Goal: Complete application form: Complete application form

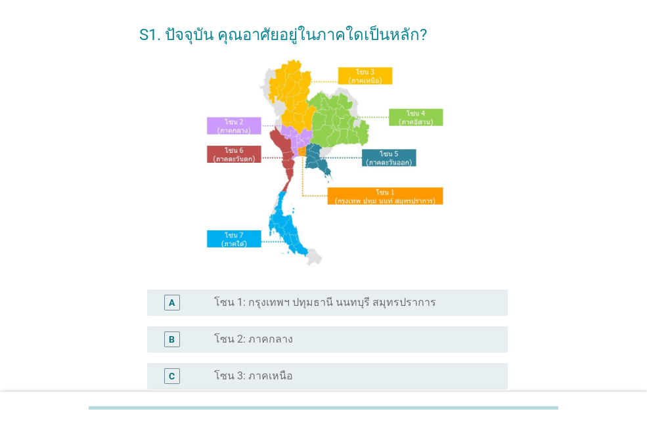
scroll to position [263, 0]
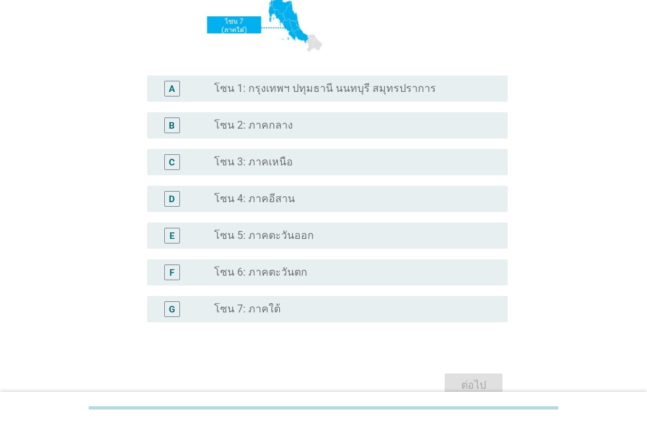
click at [286, 312] on div "radio_button_unchecked โซน 7: ภาคใต้" at bounding box center [350, 309] width 273 height 13
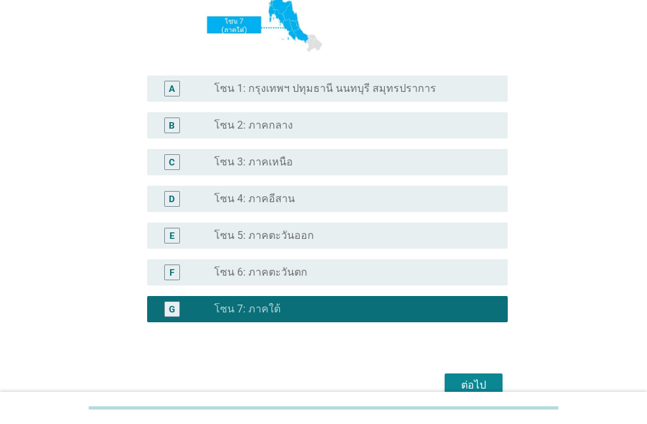
click at [480, 382] on div "ต่อไป" at bounding box center [473, 386] width 37 height 16
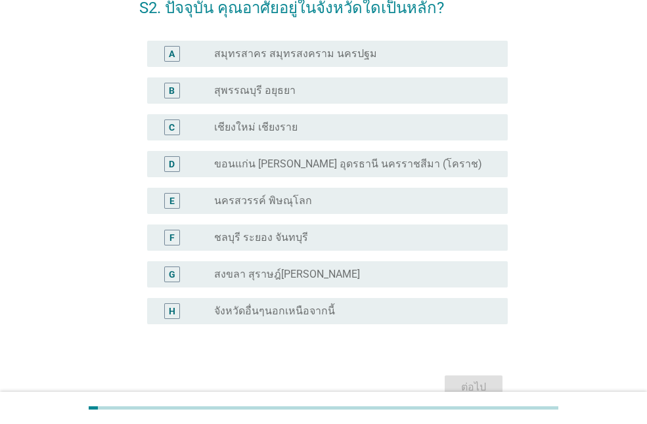
scroll to position [145, 0]
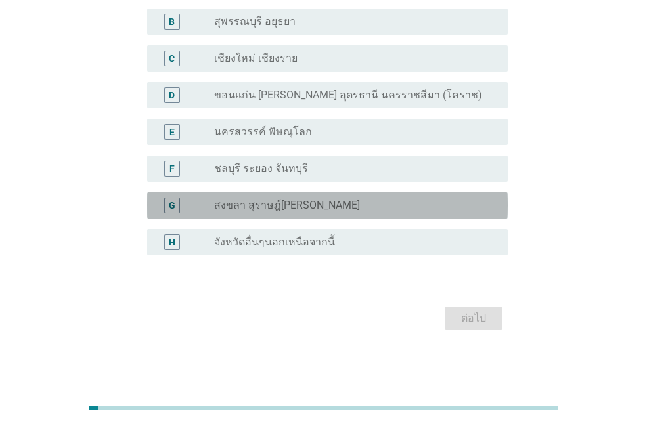
click at [330, 202] on label "สงขลา สุราษฎ์[PERSON_NAME]" at bounding box center [287, 205] width 146 height 13
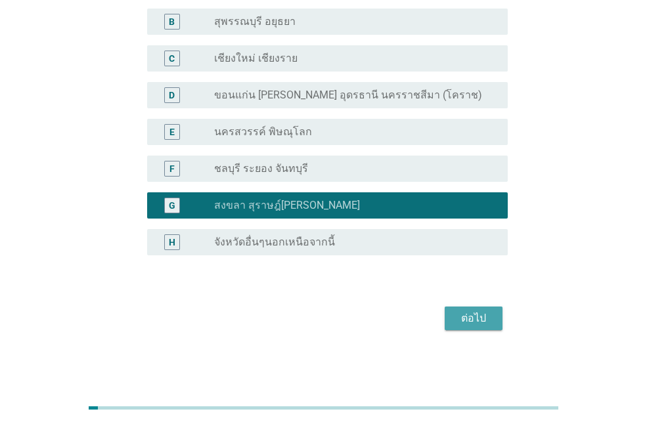
click at [480, 319] on div "ต่อไป" at bounding box center [473, 319] width 37 height 16
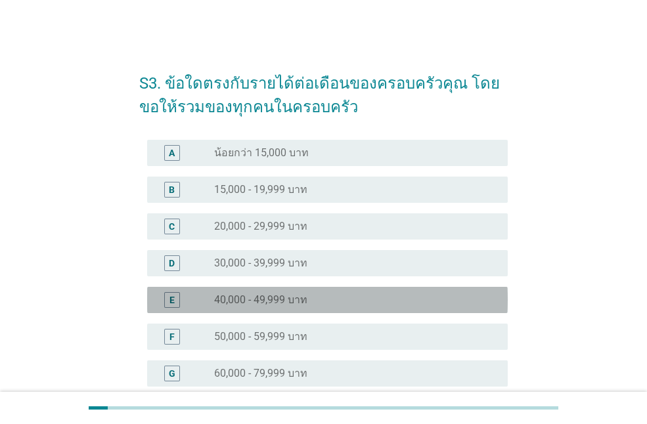
click at [311, 298] on div "radio_button_unchecked 40,000 - 49,999 บาท" at bounding box center [350, 300] width 273 height 13
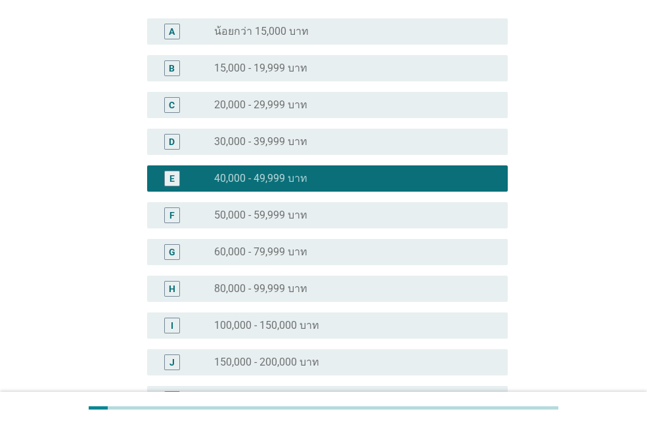
scroll to position [263, 0]
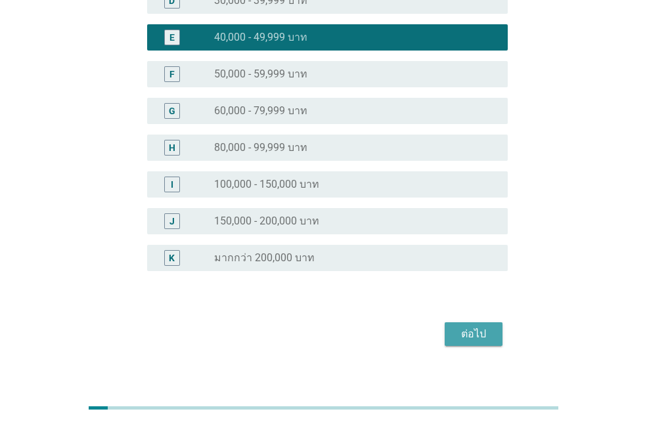
click at [480, 332] on div "ต่อไป" at bounding box center [473, 334] width 37 height 16
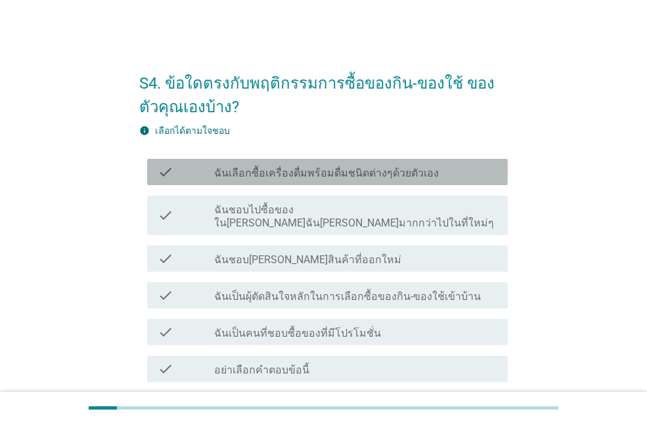
click at [398, 171] on label "ฉันเลือกซื้อเครื่องดื่มพร้อมดื่มชนิดต่างๆด้วยตัวเอง" at bounding box center [326, 173] width 225 height 13
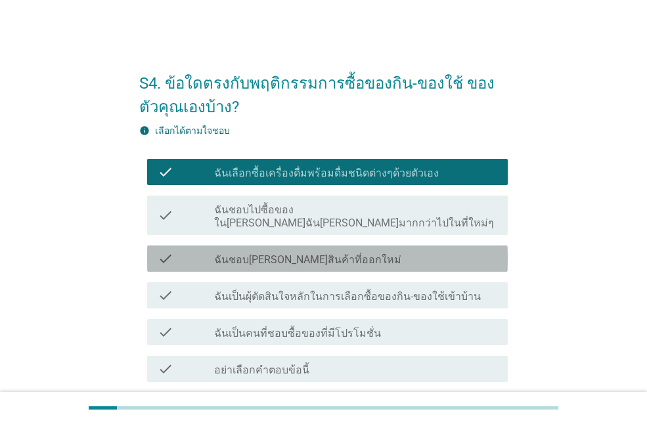
click at [395, 246] on div "check check_box_outline_blank ฉันชอบ[PERSON_NAME]สินค้าที่ออกใหม่" at bounding box center [327, 259] width 361 height 26
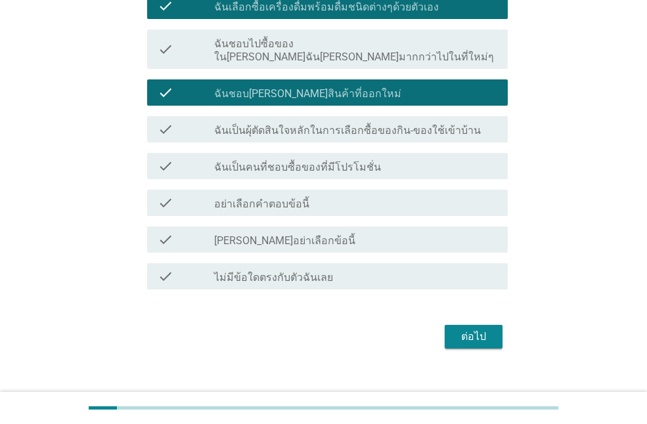
scroll to position [171, 0]
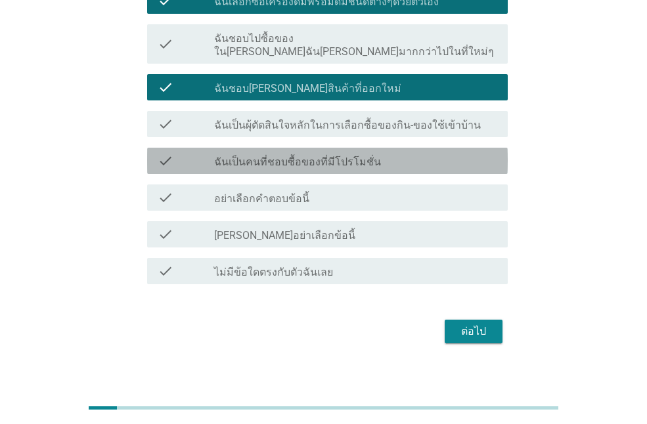
click at [390, 153] on div "check_box_outline_blank ฉันเป็นคนที่ชอบซื้อของที่มีโปรโมชั่น" at bounding box center [355, 161] width 283 height 16
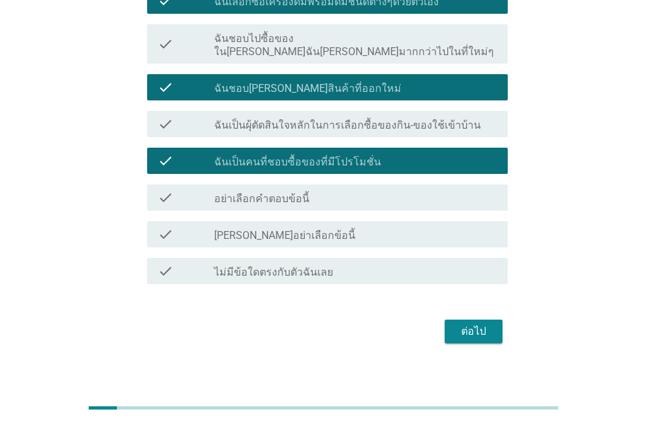
click at [502, 330] on button "ต่อไป" at bounding box center [474, 332] width 58 height 24
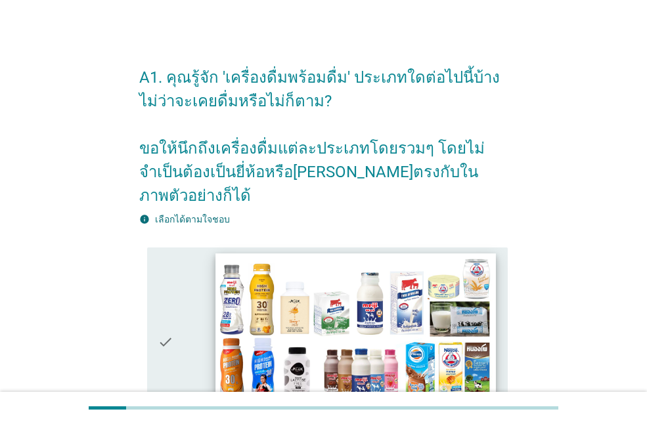
scroll to position [0, 0]
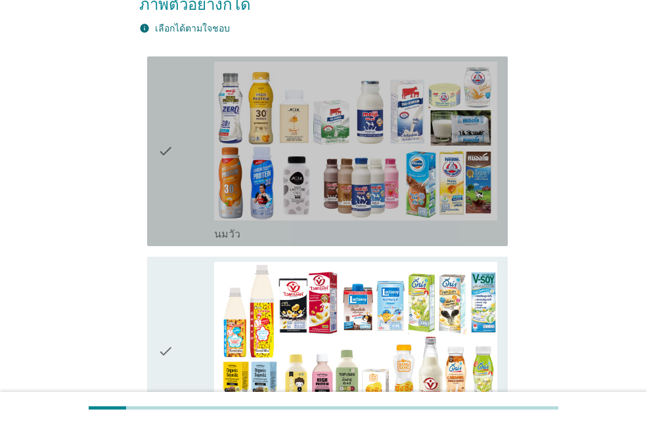
click at [192, 132] on div "check" at bounding box center [186, 151] width 56 height 179
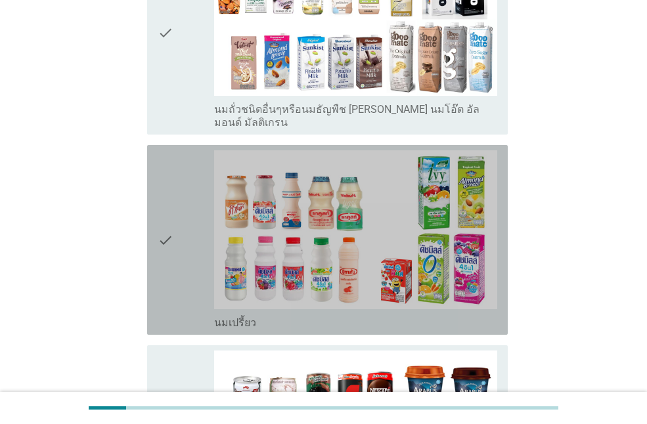
click at [179, 200] on div "check" at bounding box center [186, 239] width 56 height 179
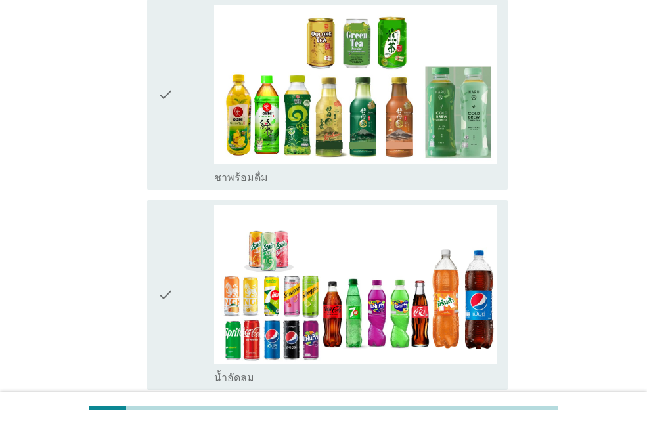
scroll to position [1379, 0]
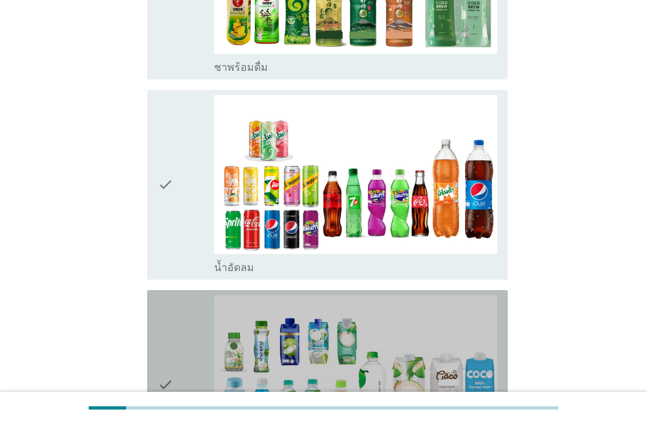
click at [177, 296] on div "check" at bounding box center [186, 385] width 56 height 179
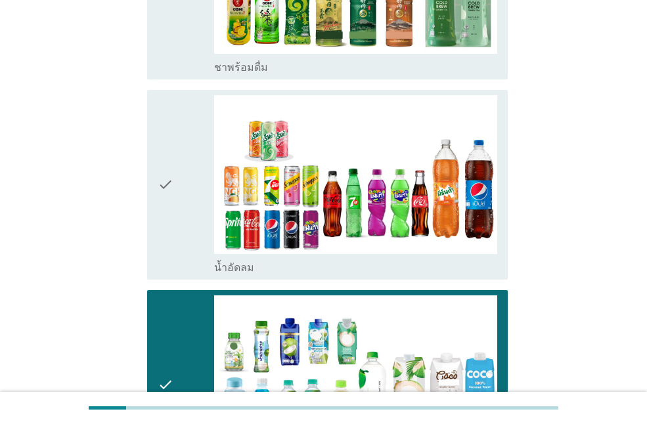
click at [177, 195] on div "check" at bounding box center [186, 184] width 56 height 179
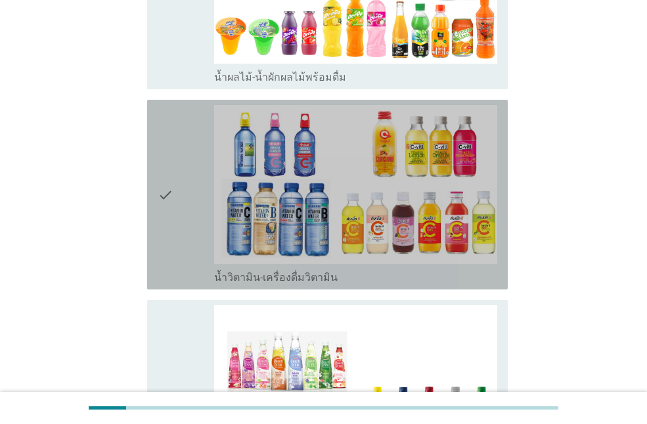
click at [181, 161] on div "check" at bounding box center [186, 194] width 56 height 179
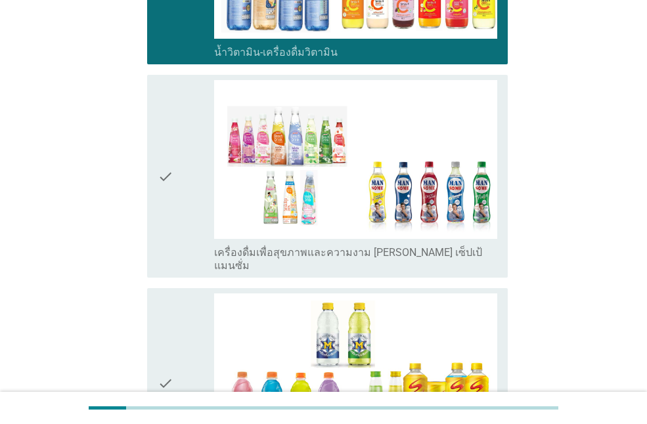
scroll to position [2299, 0]
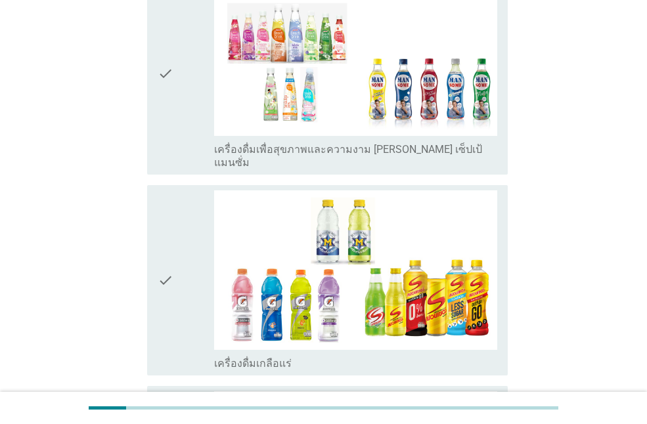
click at [179, 95] on div "check" at bounding box center [186, 73] width 56 height 192
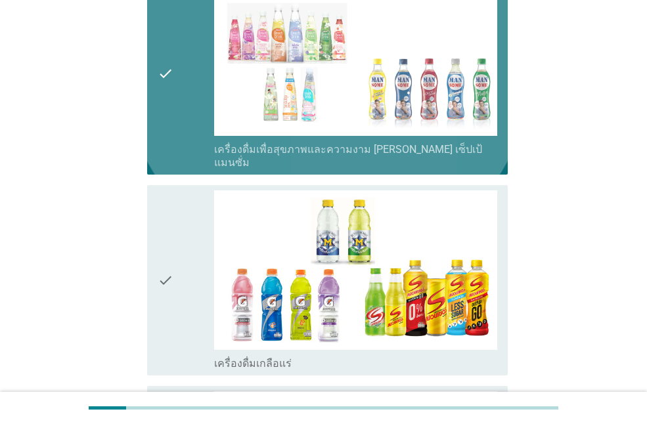
click at [189, 202] on div "check" at bounding box center [186, 279] width 56 height 179
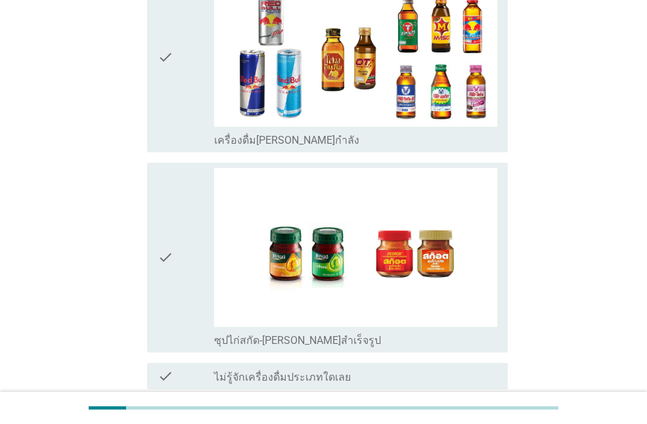
scroll to position [2791, 0]
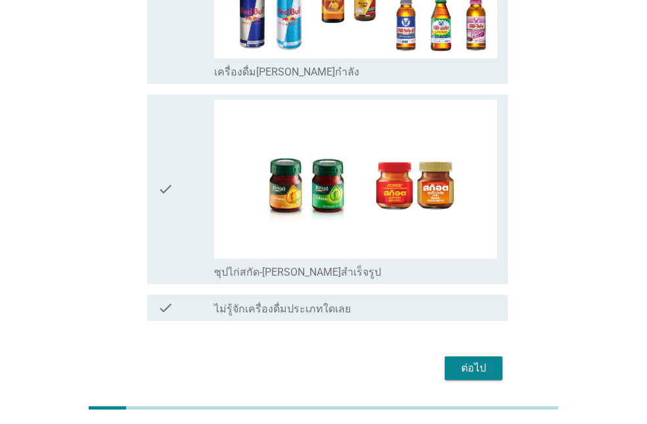
click at [476, 361] on div "ต่อไป" at bounding box center [473, 369] width 37 height 16
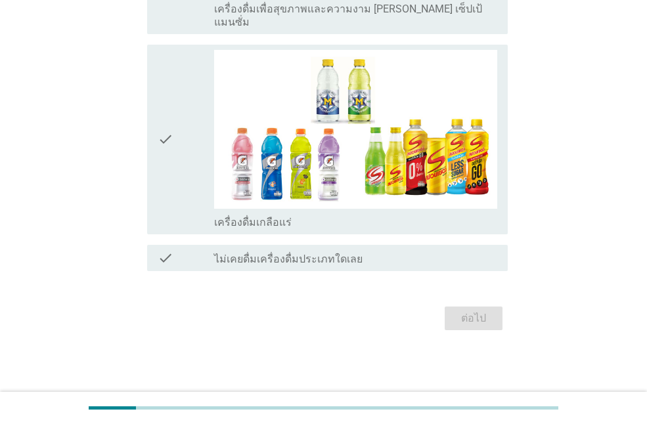
scroll to position [0, 0]
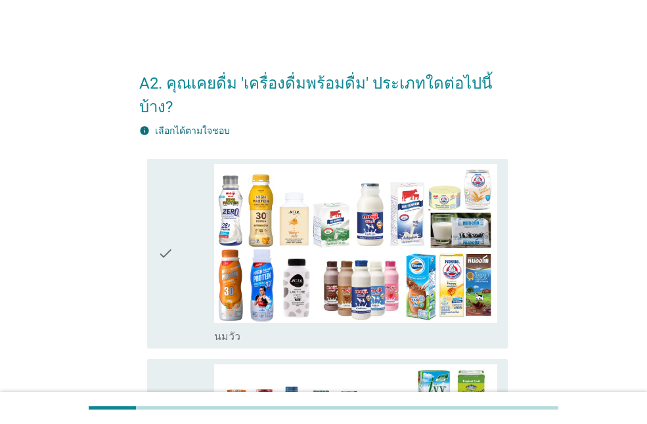
click at [185, 232] on div "check" at bounding box center [186, 253] width 56 height 179
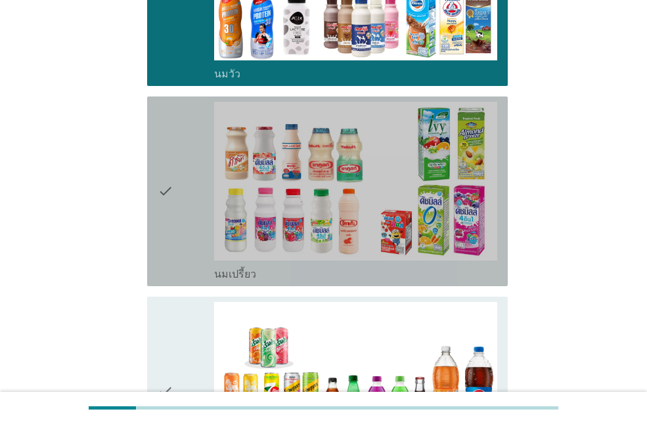
click at [181, 199] on div "check" at bounding box center [186, 191] width 56 height 179
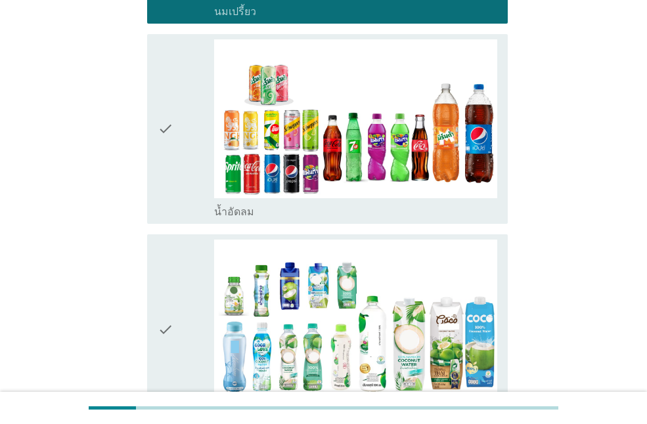
click at [181, 181] on div "check" at bounding box center [186, 128] width 56 height 179
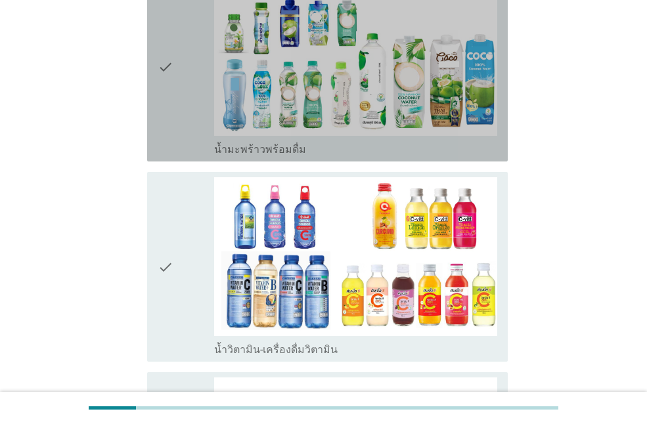
drag, startPoint x: 183, startPoint y: 92, endPoint x: 180, endPoint y: 252, distance: 159.6
click at [183, 92] on div "check" at bounding box center [186, 66] width 56 height 179
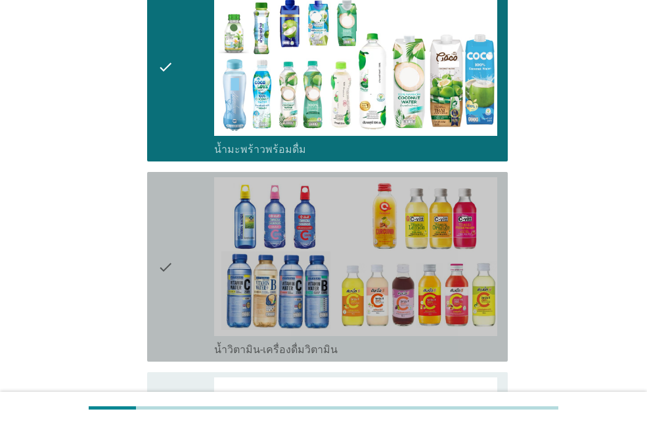
click at [181, 252] on div "check" at bounding box center [186, 266] width 56 height 179
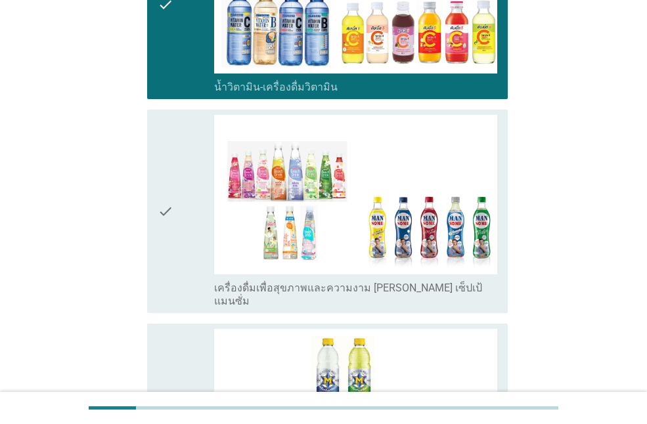
click at [178, 212] on div "check" at bounding box center [186, 211] width 56 height 192
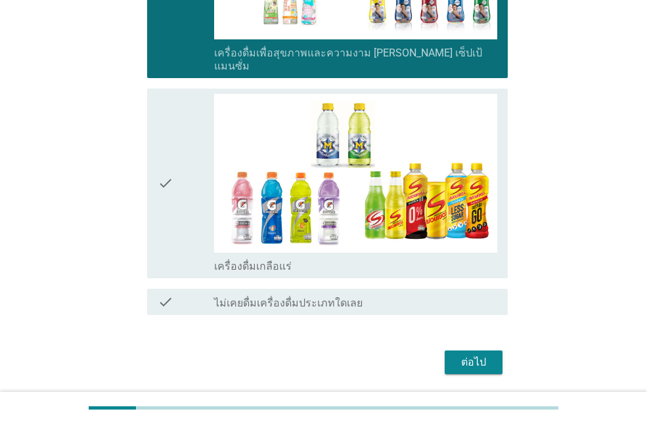
scroll to position [1293, 0]
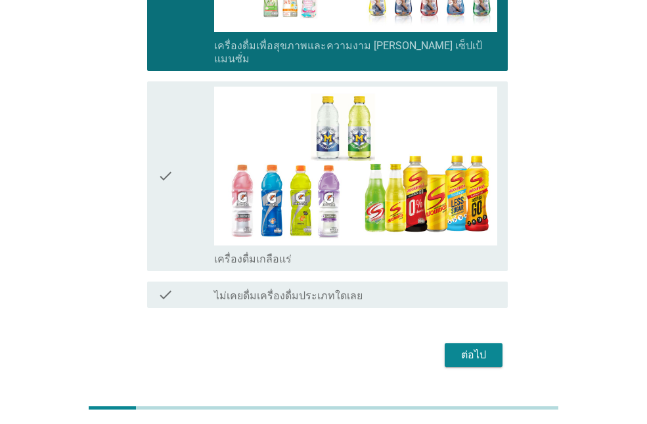
click at [183, 183] on div "check" at bounding box center [186, 176] width 56 height 179
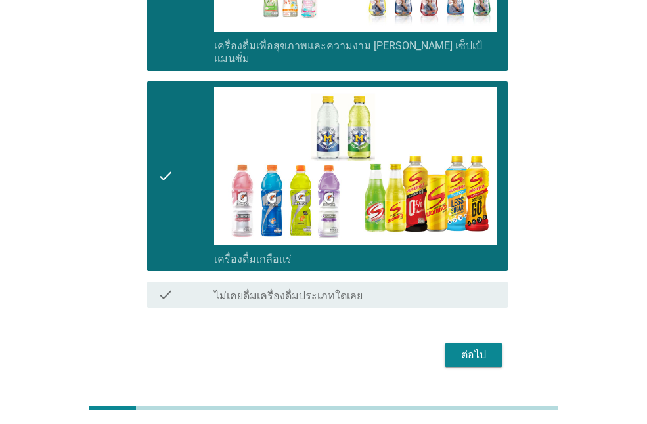
click at [466, 340] on div "ต่อไป" at bounding box center [323, 356] width 369 height 32
click at [472, 344] on button "ต่อไป" at bounding box center [474, 356] width 58 height 24
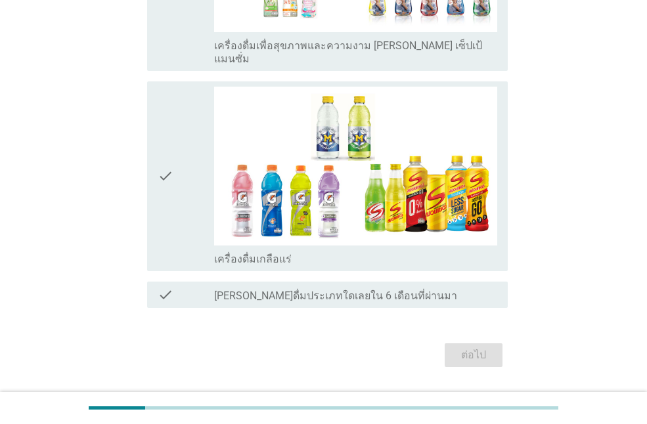
scroll to position [0, 0]
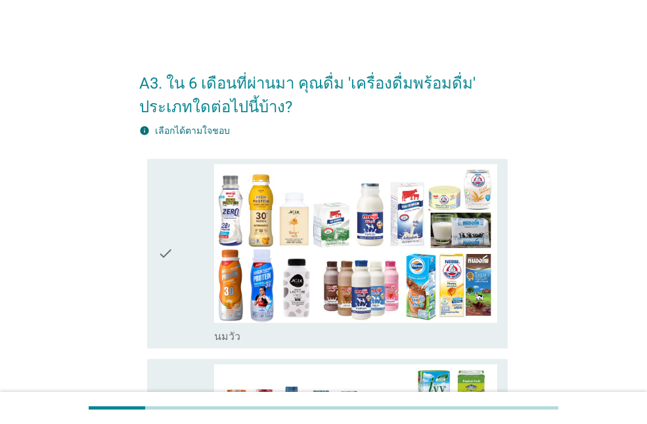
click at [167, 250] on icon "check" at bounding box center [166, 253] width 16 height 179
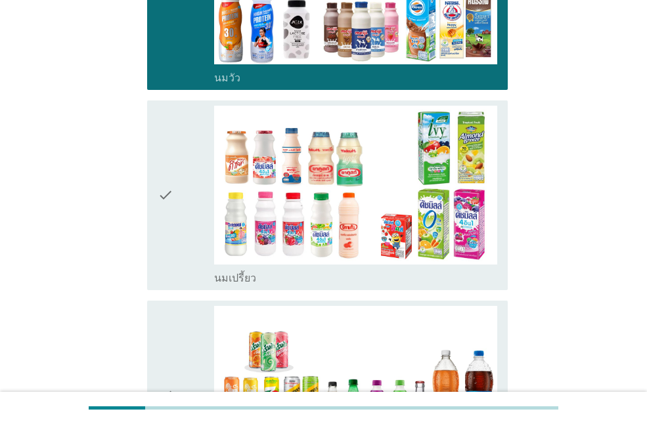
scroll to position [263, 0]
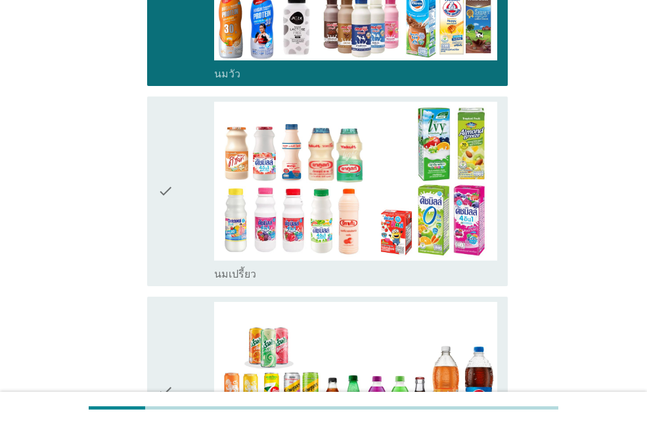
click at [166, 250] on icon "check" at bounding box center [166, 191] width 16 height 179
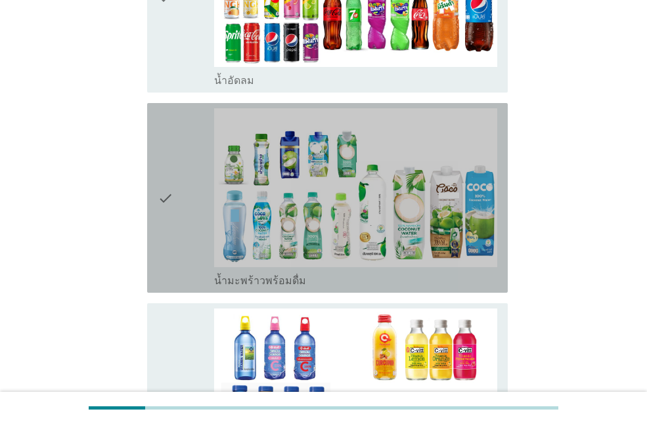
click at [165, 255] on icon "check" at bounding box center [166, 197] width 16 height 179
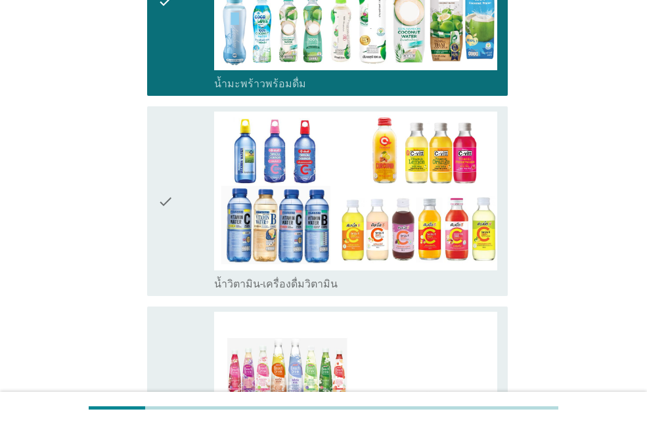
click at [153, 239] on div "check check_box_outline_blank น้ำวิตามิน-เครื่องดื่มวิตามิน" at bounding box center [327, 201] width 361 height 190
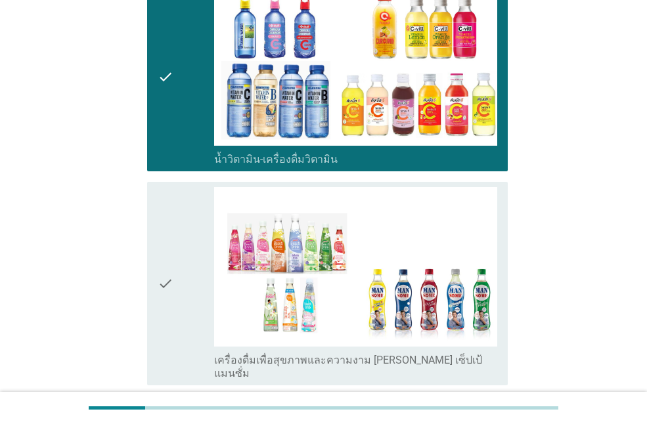
scroll to position [1117, 0]
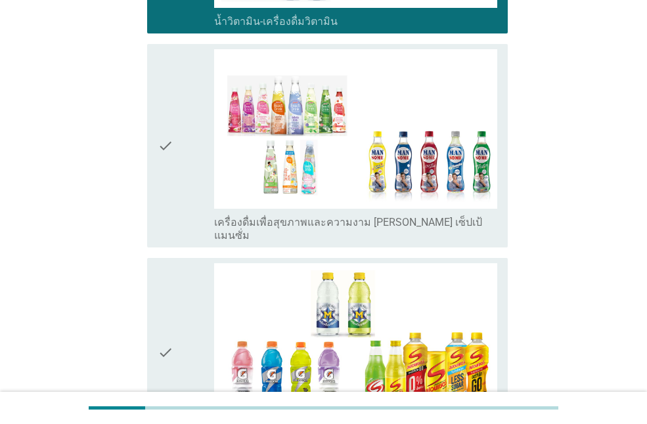
click at [177, 297] on div "check" at bounding box center [186, 352] width 56 height 179
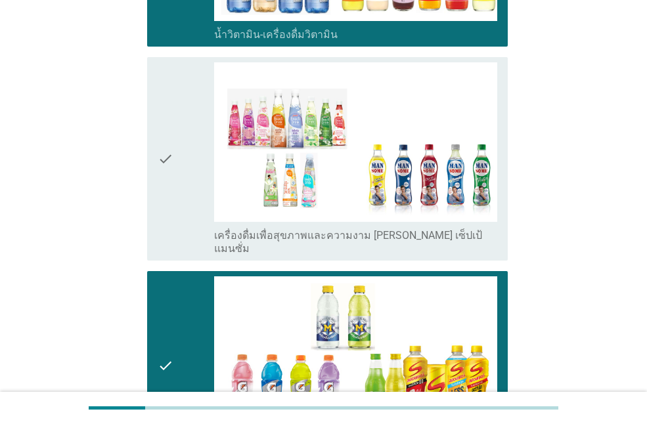
scroll to position [1248, 0]
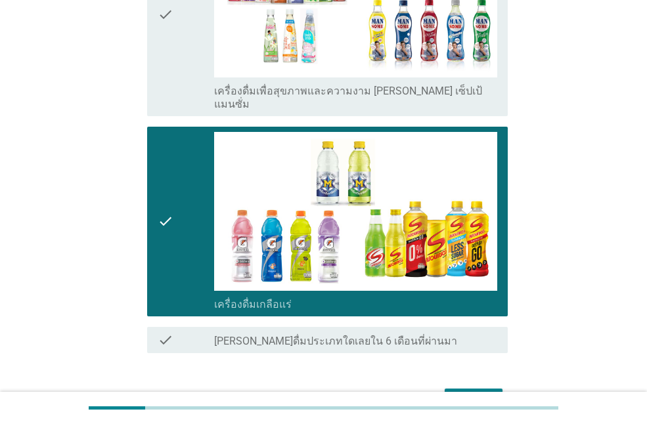
click at [461, 393] on div "ต่อไป" at bounding box center [473, 401] width 37 height 16
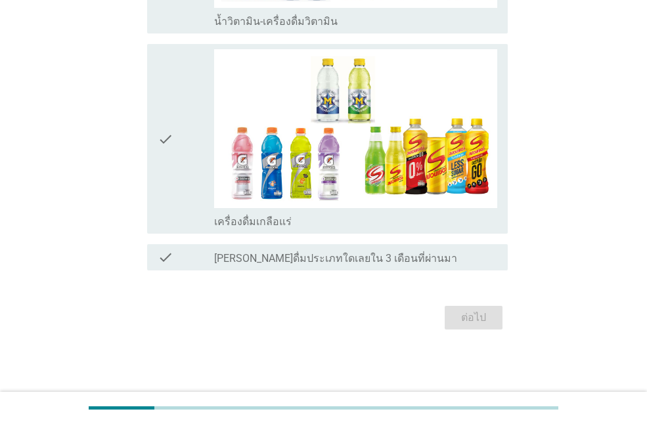
scroll to position [0, 0]
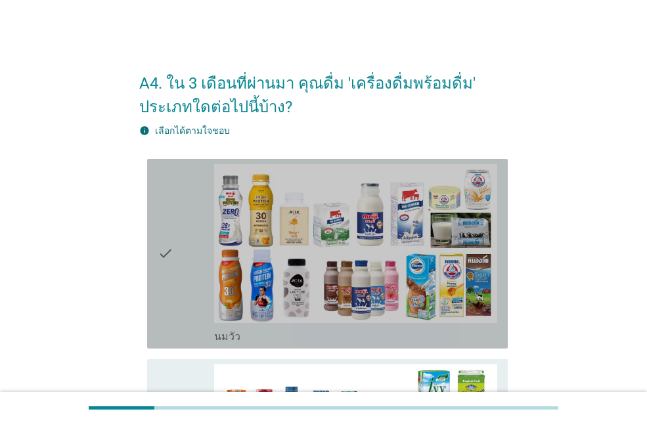
click at [177, 298] on div "check" at bounding box center [186, 253] width 56 height 179
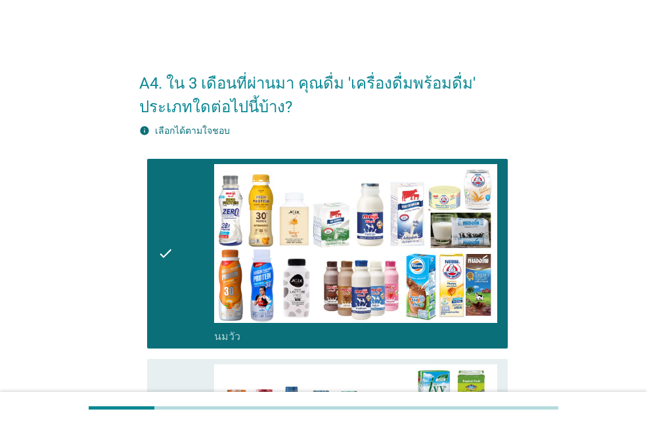
scroll to position [263, 0]
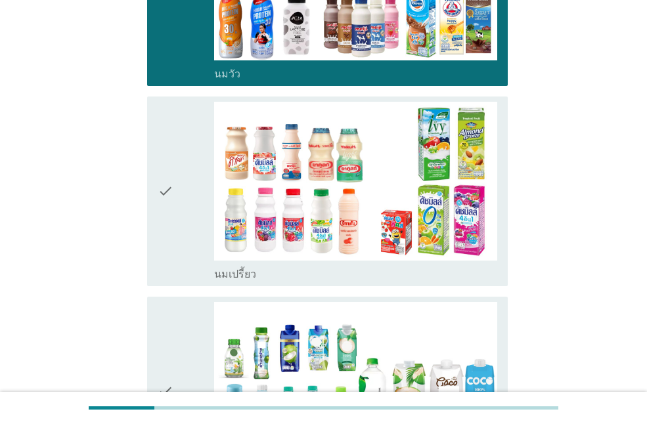
click at [180, 208] on div "check" at bounding box center [186, 191] width 56 height 179
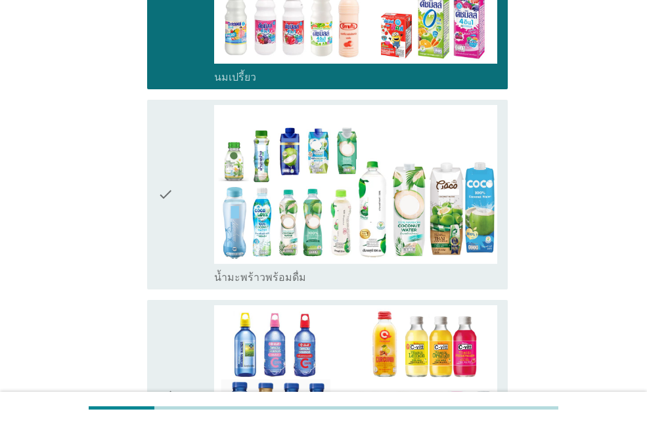
click at [181, 242] on div "check" at bounding box center [186, 194] width 56 height 179
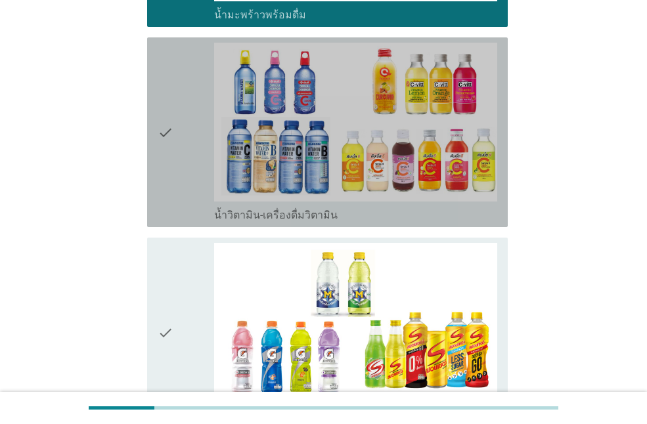
click at [178, 192] on div "check" at bounding box center [186, 132] width 56 height 179
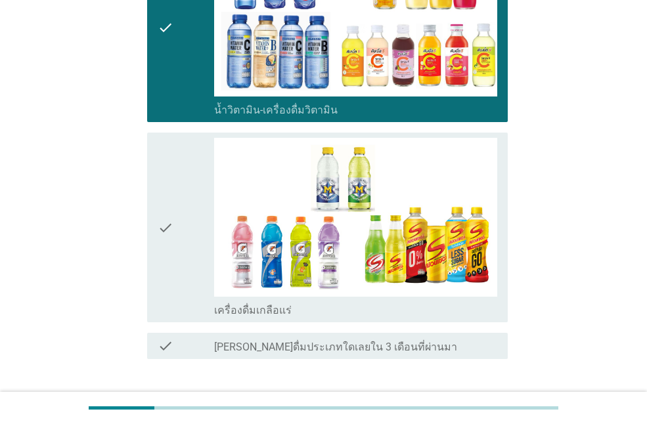
scroll to position [916, 0]
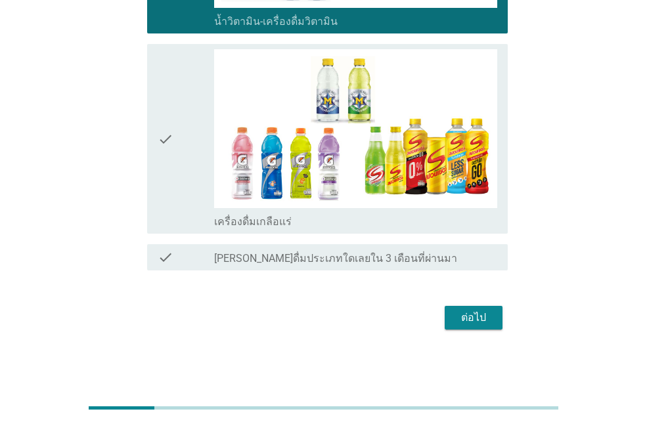
click at [460, 318] on div "ต่อไป" at bounding box center [473, 318] width 37 height 16
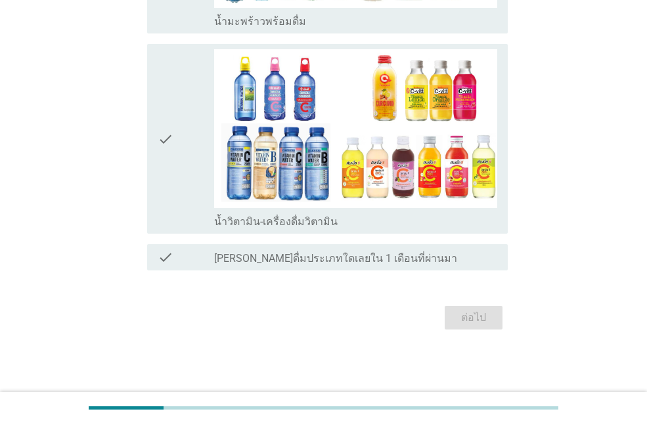
scroll to position [0, 0]
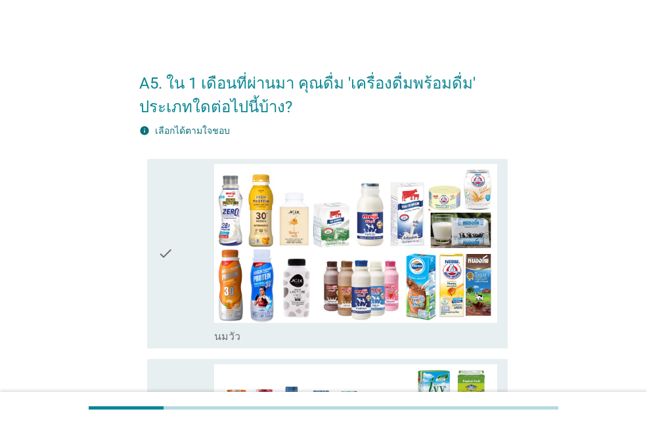
click at [196, 227] on div "check" at bounding box center [186, 253] width 56 height 179
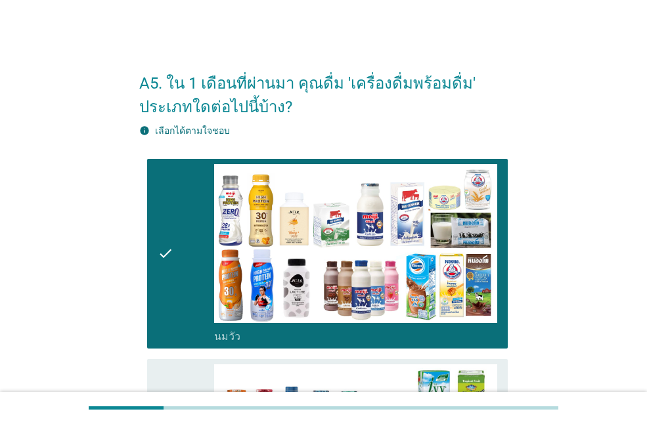
scroll to position [263, 0]
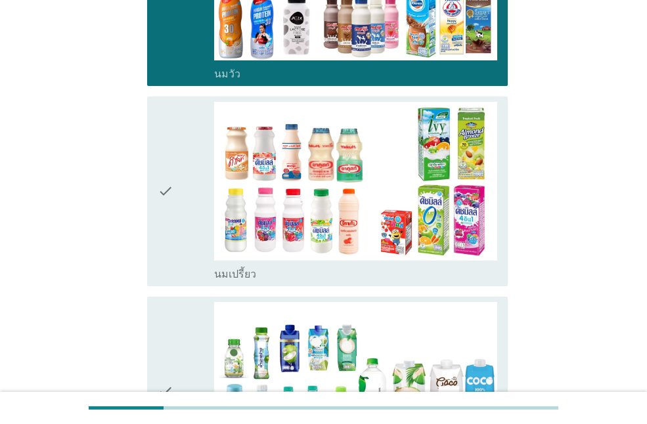
click at [196, 213] on div "check" at bounding box center [186, 191] width 56 height 179
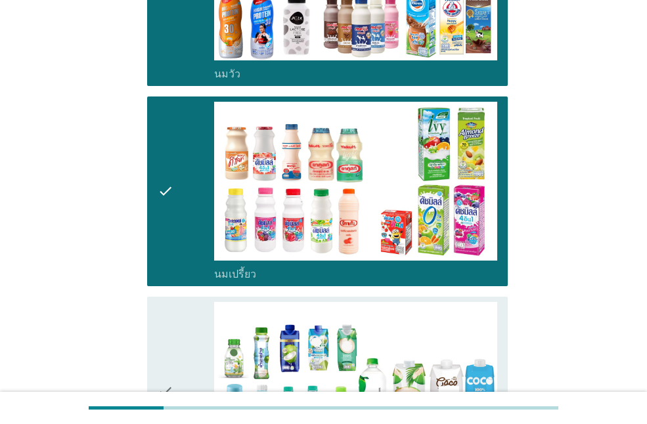
click at [161, 357] on icon "check" at bounding box center [166, 391] width 16 height 179
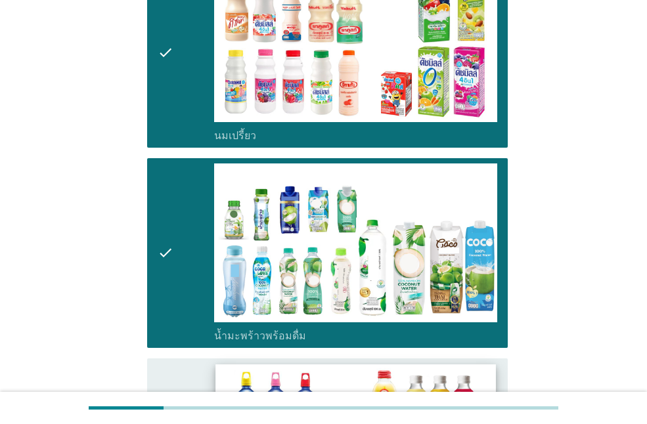
scroll to position [526, 0]
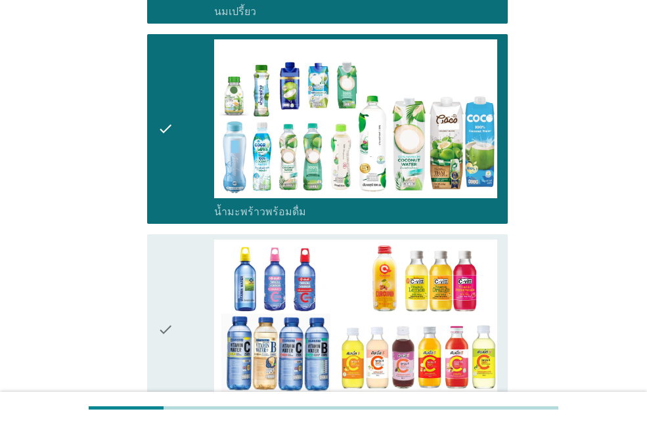
click at [185, 317] on div "check" at bounding box center [186, 329] width 56 height 179
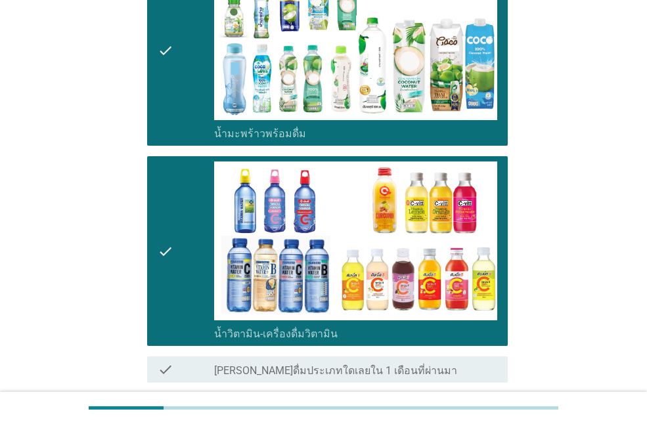
scroll to position [716, 0]
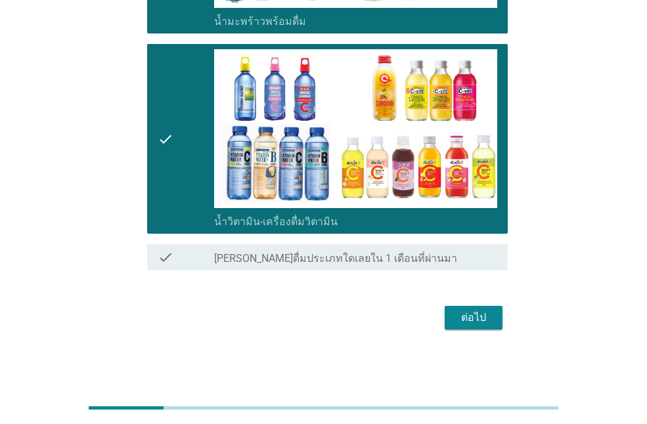
click at [478, 321] on div "ต่อไป" at bounding box center [473, 318] width 37 height 16
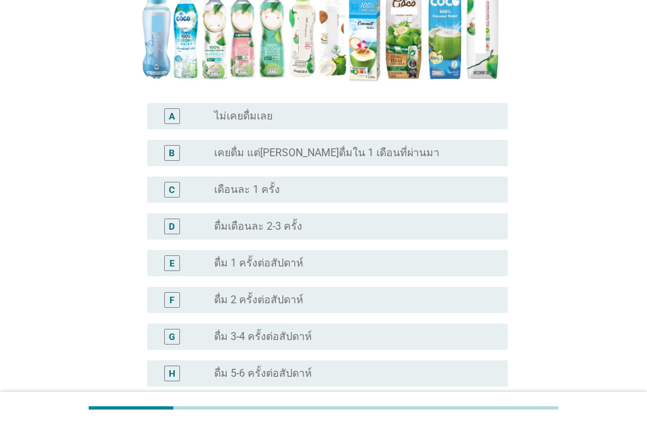
scroll to position [394, 0]
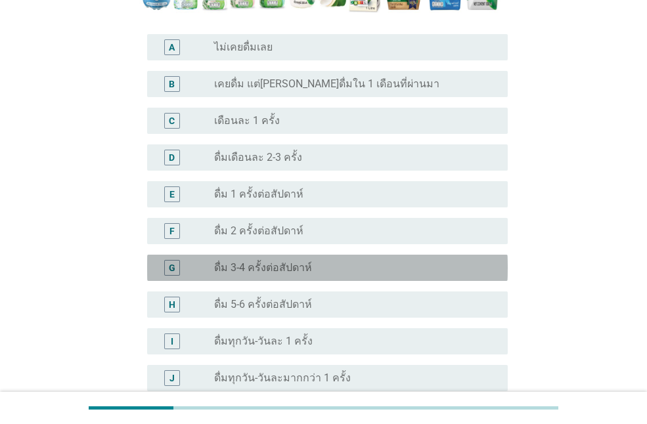
click at [286, 261] on label "ดื่ม 3-4 ครั้งต่อสัปดาห์" at bounding box center [263, 267] width 98 height 13
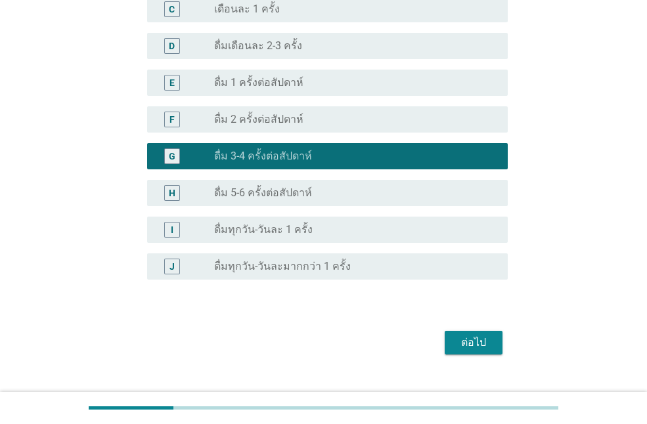
scroll to position [506, 0]
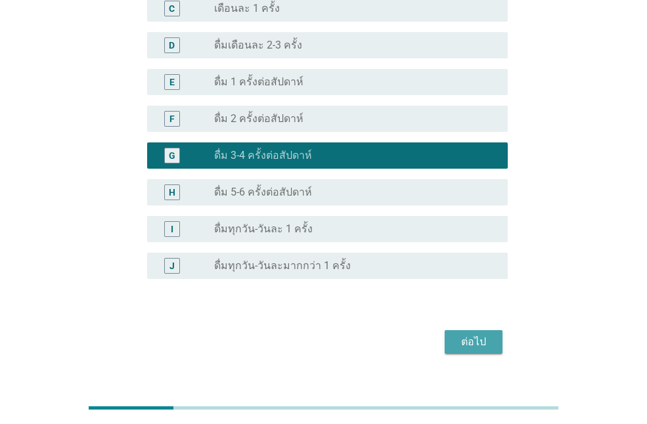
drag, startPoint x: 480, startPoint y: 313, endPoint x: 472, endPoint y: 313, distance: 7.9
click at [480, 334] on div "ต่อไป" at bounding box center [473, 342] width 37 height 16
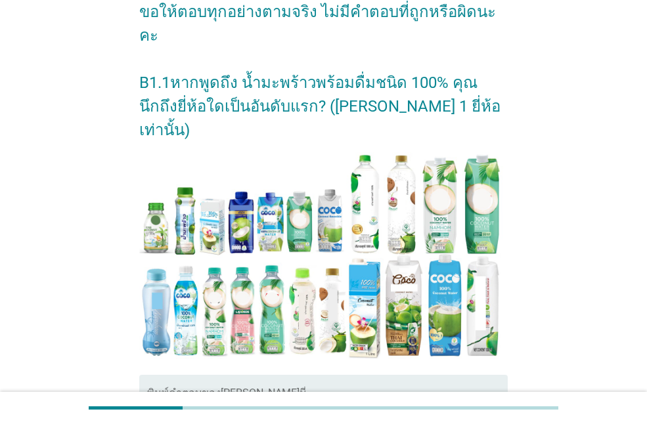
scroll to position [321, 0]
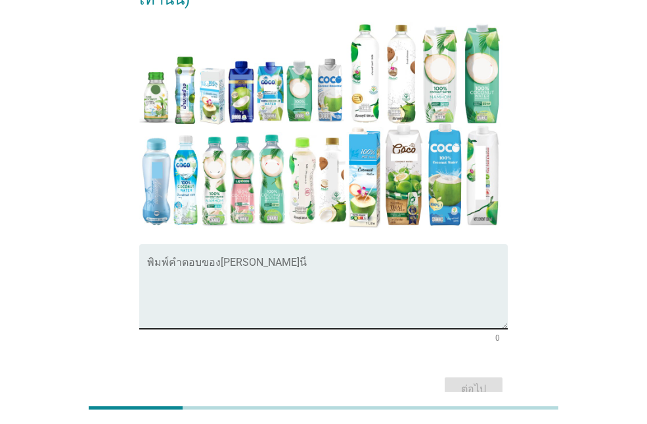
click at [293, 260] on textarea "พิมพ์คำตอบของคุณ ที่นี่" at bounding box center [327, 294] width 361 height 69
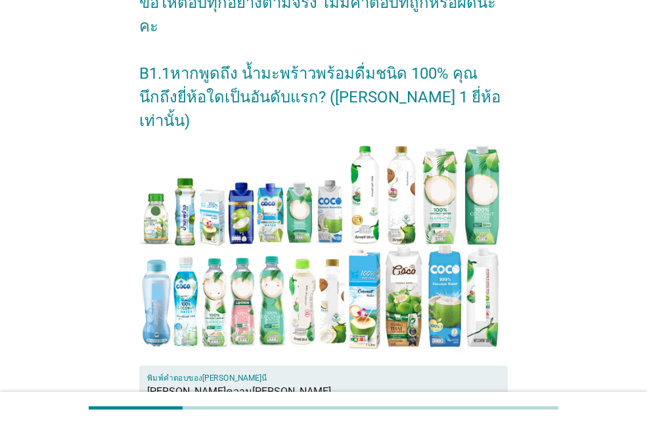
scroll to position [299, 0]
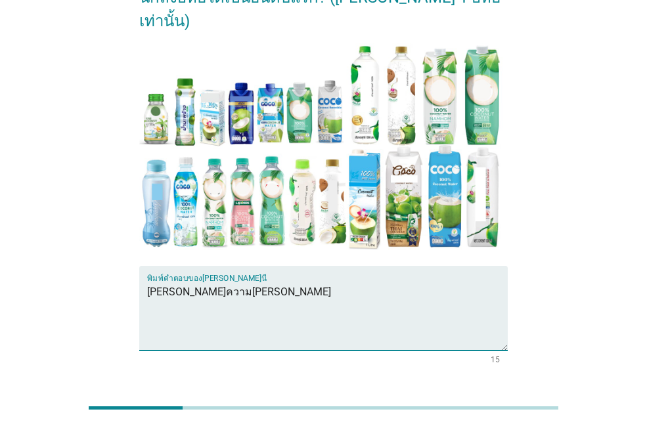
type textarea "[PERSON_NAME]ความ[PERSON_NAME]"
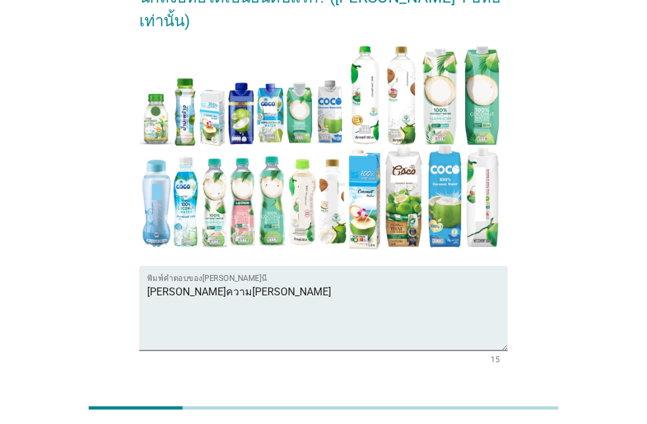
click at [466, 399] on button "ต่อไป" at bounding box center [474, 411] width 58 height 24
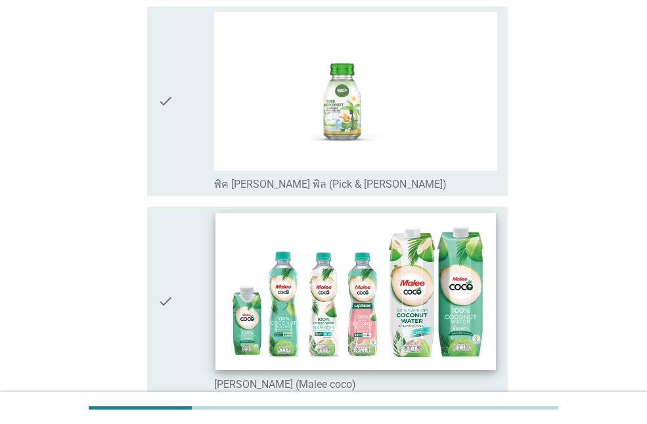
scroll to position [460, 0]
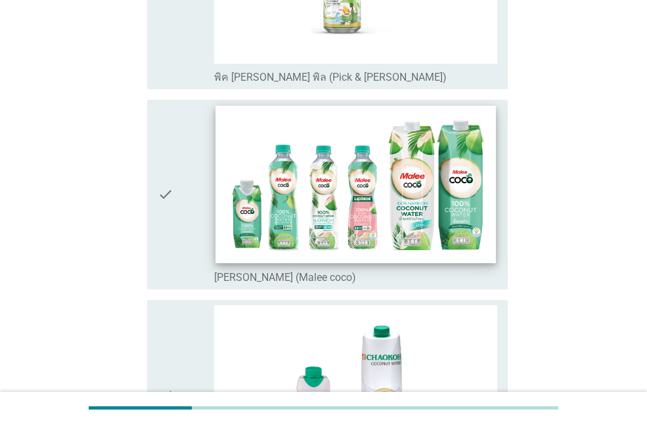
click at [232, 168] on img at bounding box center [355, 185] width 280 height 158
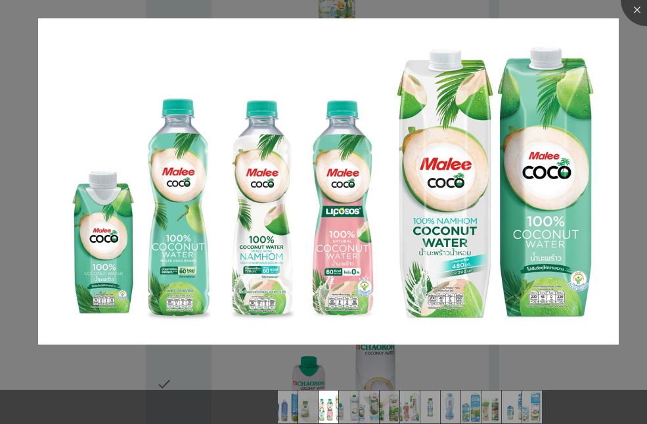
click at [207, 189] on img at bounding box center [328, 181] width 581 height 327
click at [637, 14] on div at bounding box center [647, 0] width 53 height 53
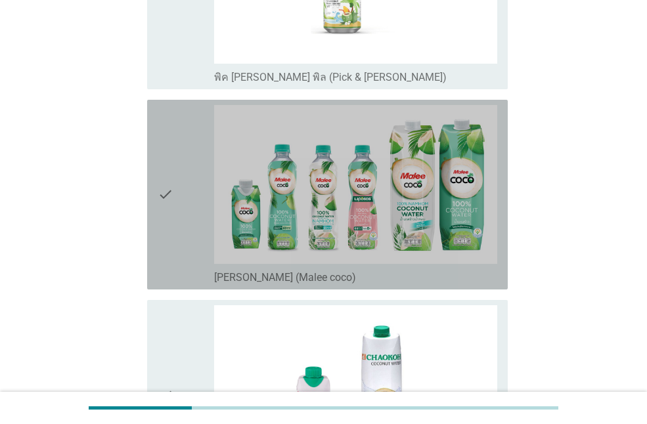
click at [177, 203] on div "check" at bounding box center [186, 194] width 56 height 179
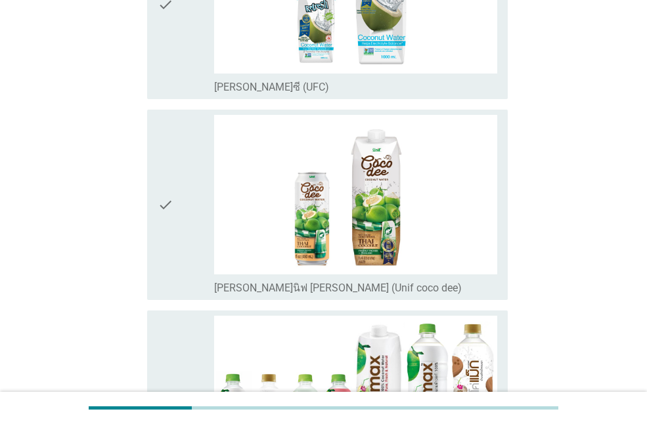
scroll to position [1379, 0]
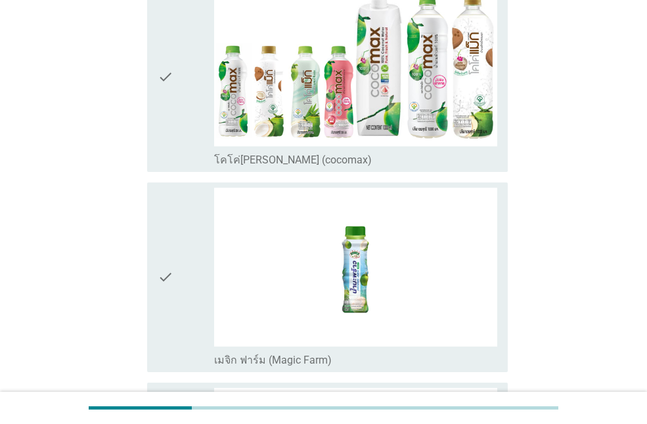
click at [194, 95] on div "check" at bounding box center [186, 77] width 56 height 179
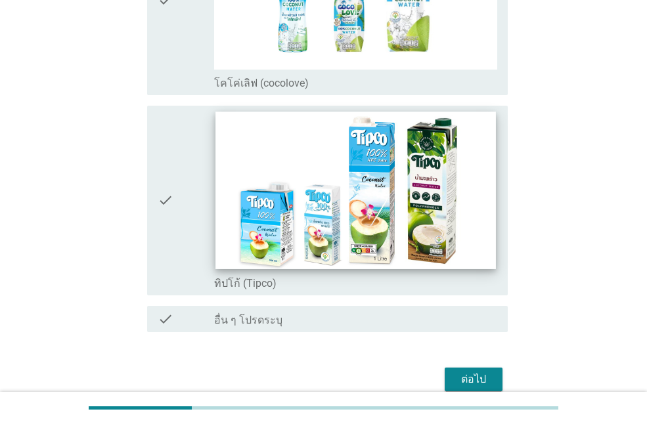
scroll to position [2520, 0]
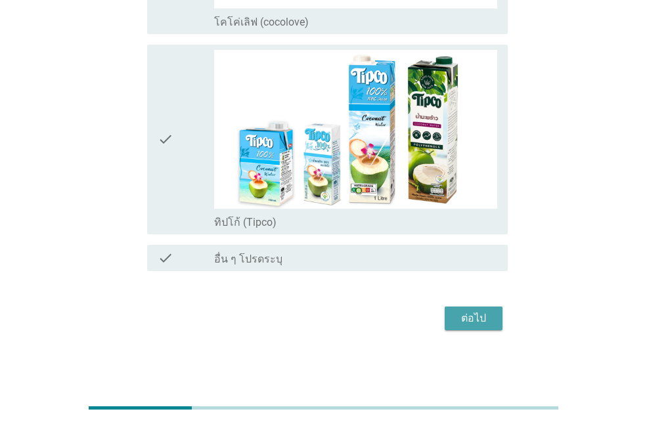
click at [477, 328] on button "ต่อไป" at bounding box center [474, 319] width 58 height 24
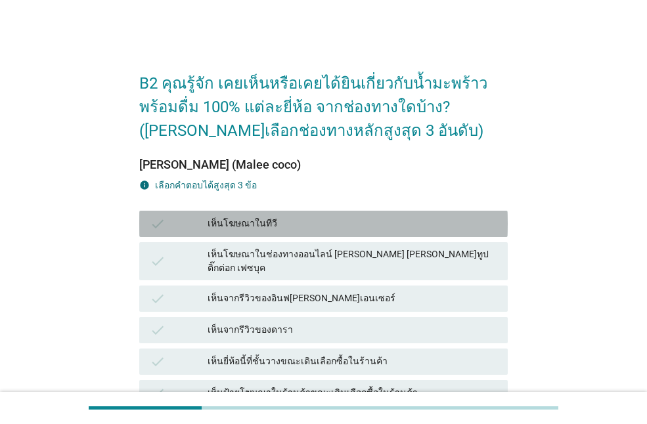
click at [305, 226] on div "เห็นโฆษณาในทีวี" at bounding box center [353, 224] width 290 height 16
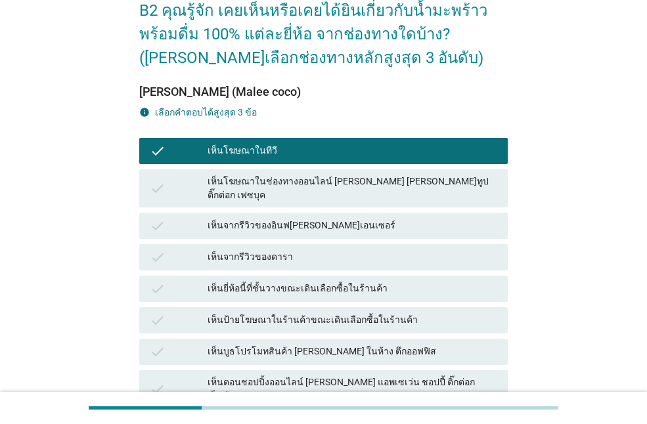
scroll to position [131, 0]
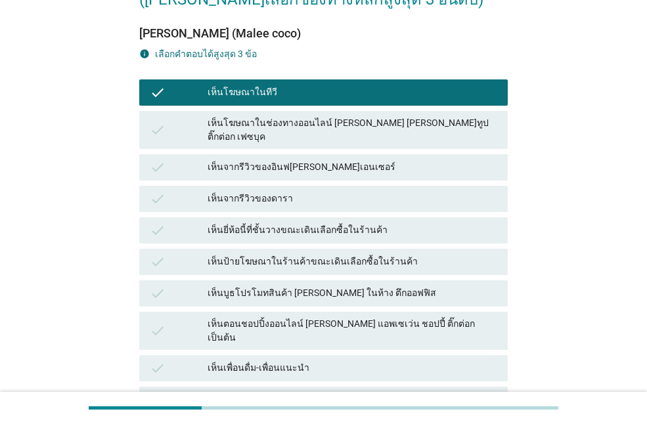
click at [315, 166] on div "check เห็นจากรีวิวของอินฟ[PERSON_NAME]เอนเซอร์" at bounding box center [323, 167] width 369 height 26
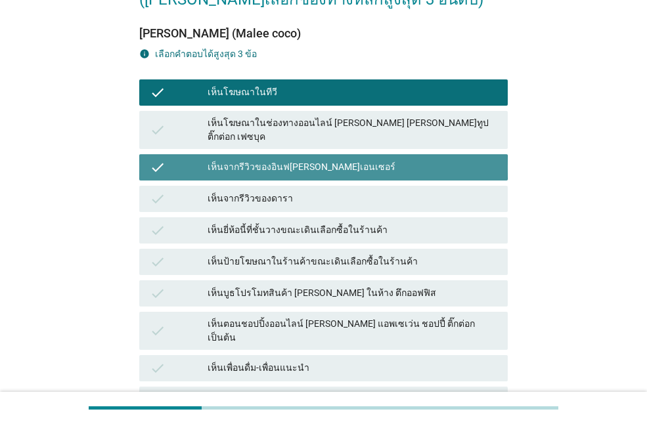
click at [313, 246] on div "check เห็นป้ายโฆษณาในร้านค้าขณะเดินเลือกซื้อในร้านค้า" at bounding box center [324, 262] width 374 height 32
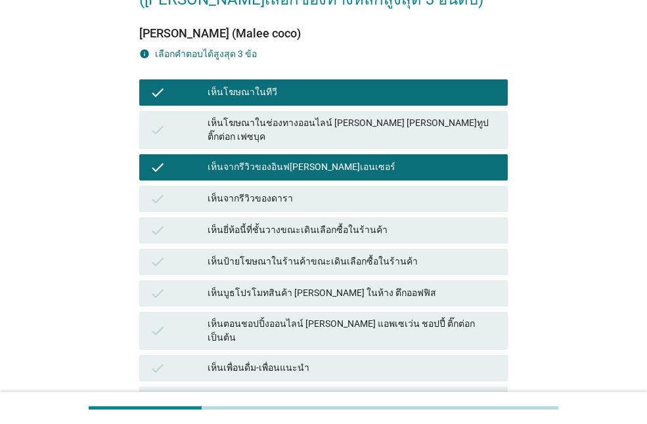
scroll to position [365, 0]
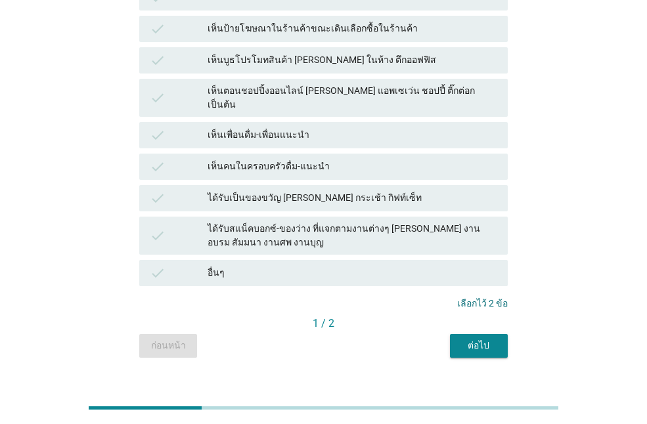
click at [279, 154] on div "check เห็นคนในครอบครัวดื่ม-แนะนำ" at bounding box center [323, 167] width 369 height 26
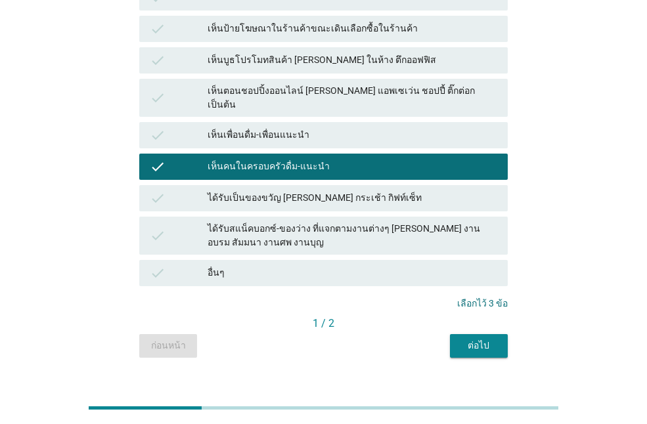
click at [478, 339] on div "ต่อไป" at bounding box center [478, 346] width 37 height 14
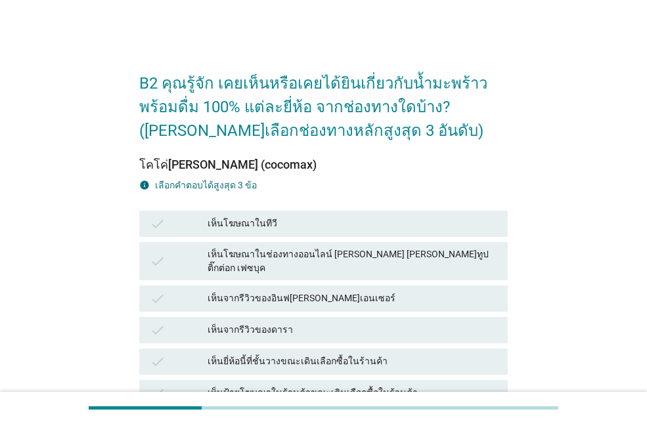
click at [294, 237] on div "check เห็นโฆษณาในทีวี" at bounding box center [324, 224] width 374 height 32
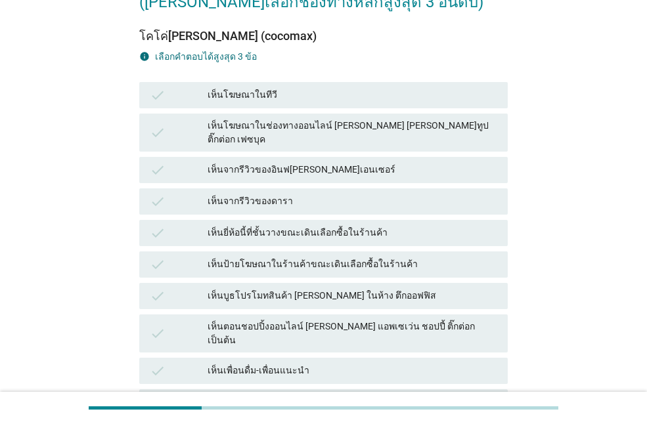
scroll to position [131, 0]
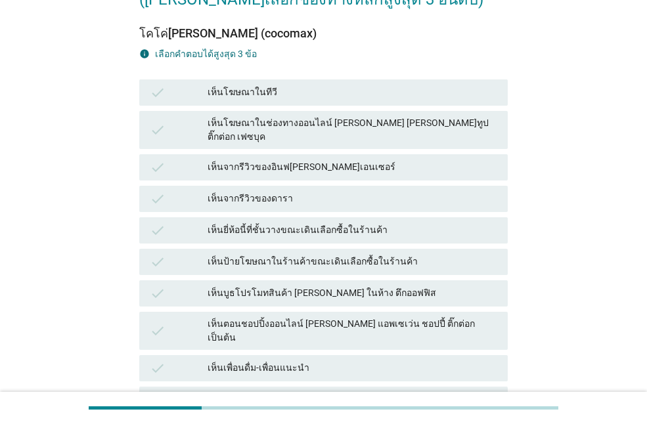
click at [271, 95] on div "เห็นโฆษณาในทีวี" at bounding box center [353, 93] width 290 height 16
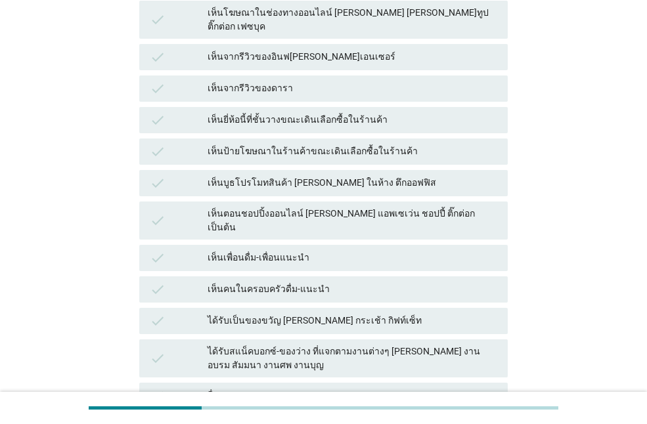
scroll to position [365, 0]
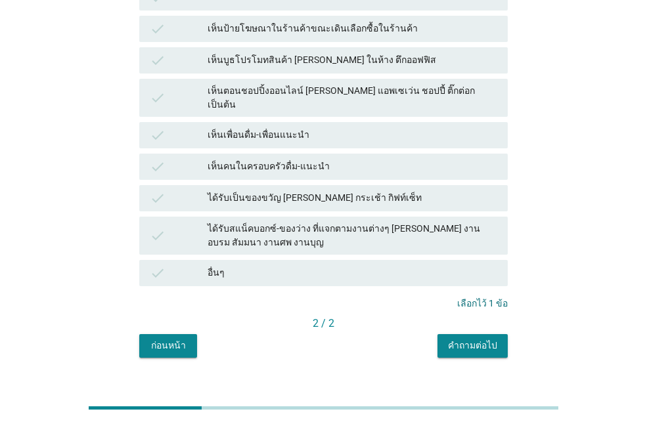
click at [478, 339] on div "คำถามต่อไป" at bounding box center [472, 346] width 49 height 14
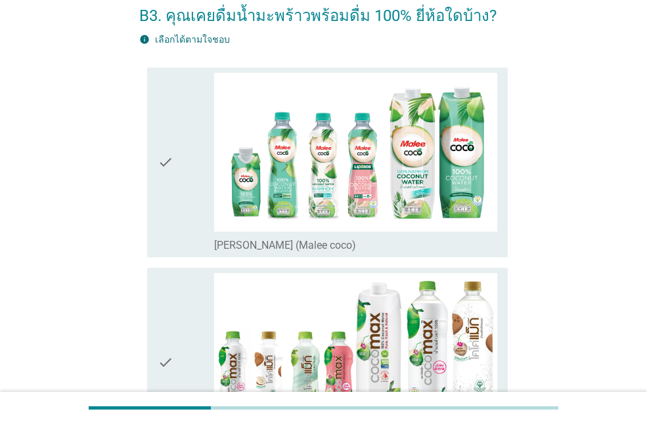
scroll to position [263, 0]
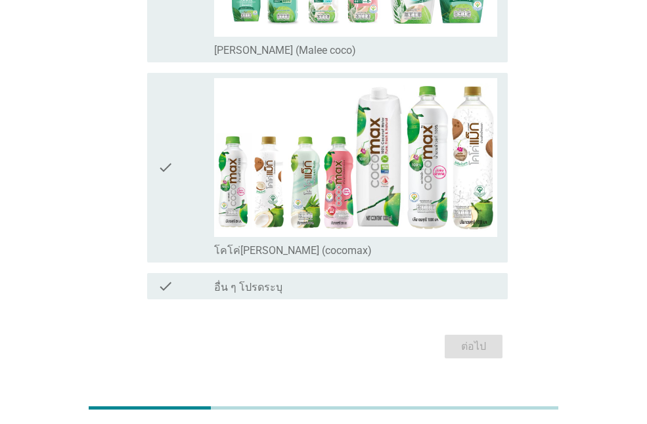
click at [189, 196] on div "check" at bounding box center [186, 167] width 56 height 179
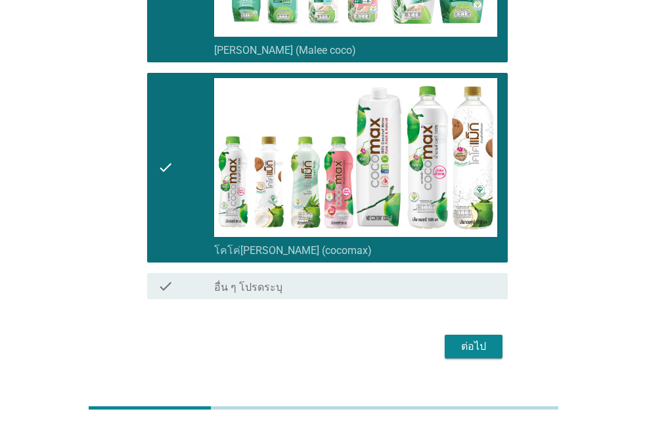
click at [481, 347] on div "ต่อไป" at bounding box center [473, 347] width 37 height 16
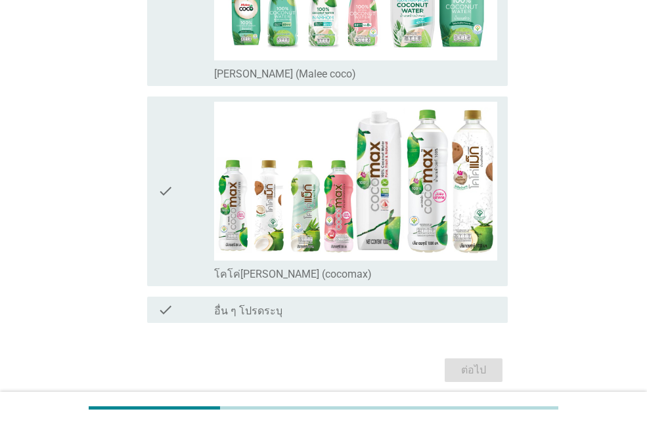
scroll to position [0, 0]
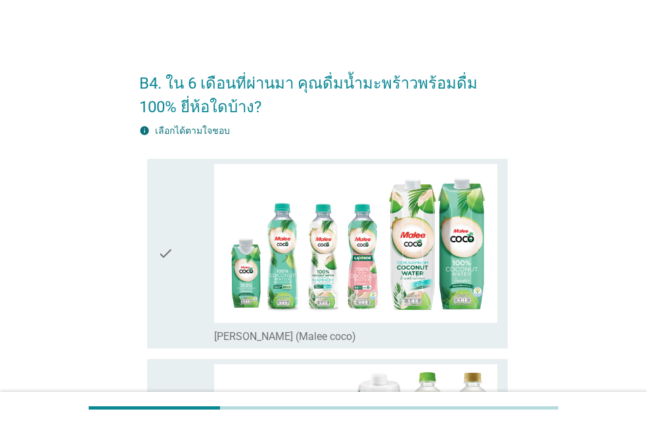
click at [204, 255] on div "check" at bounding box center [186, 253] width 56 height 179
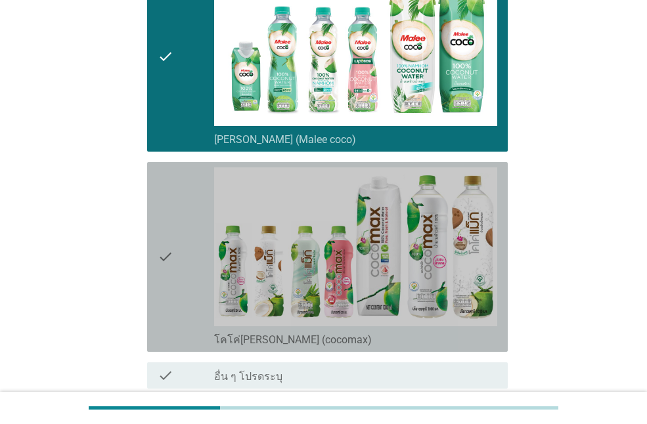
click at [190, 221] on div "check" at bounding box center [186, 257] width 56 height 179
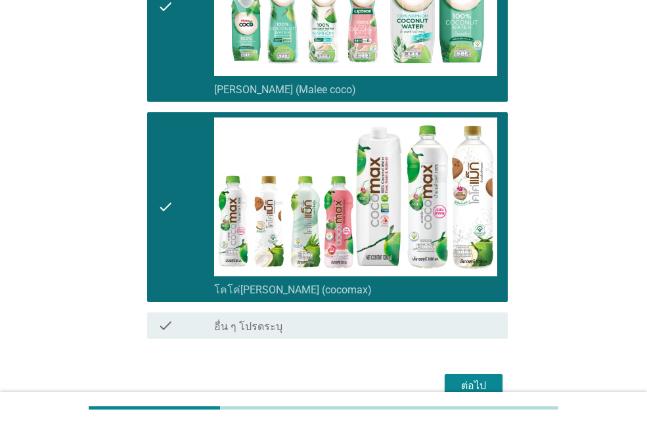
scroll to position [315, 0]
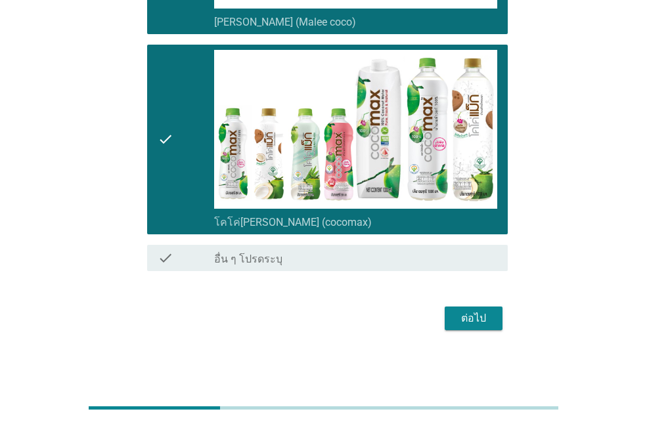
click at [463, 305] on div "ต่อไป" at bounding box center [323, 319] width 369 height 32
click at [466, 312] on div "ต่อไป" at bounding box center [473, 319] width 37 height 16
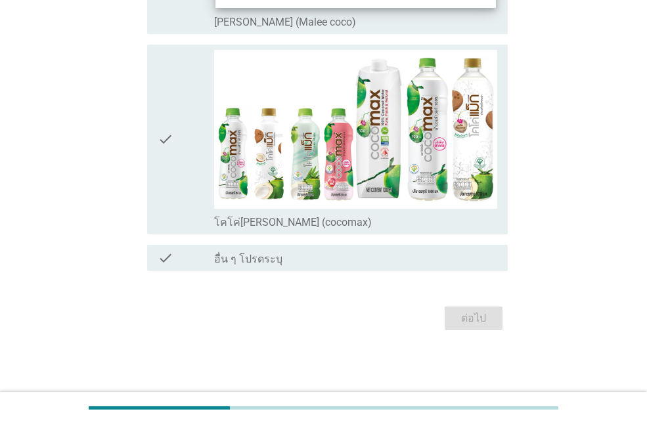
scroll to position [0, 0]
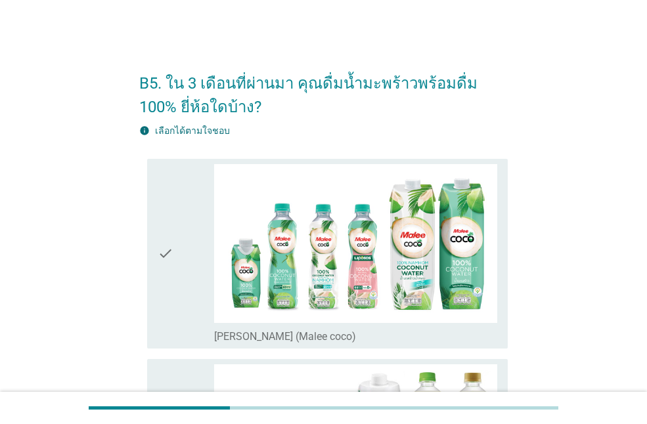
click at [199, 221] on div "check" at bounding box center [186, 253] width 56 height 179
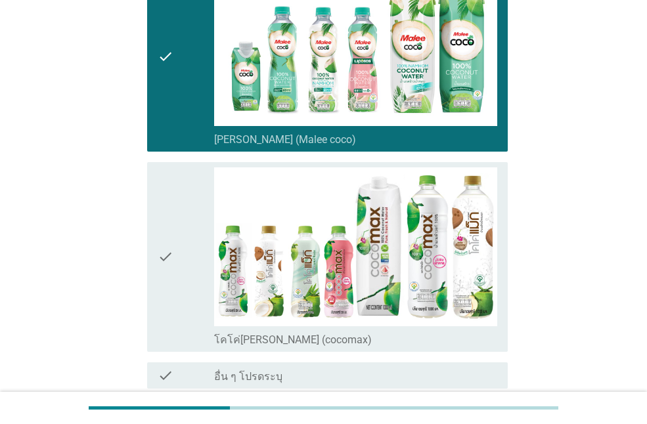
click at [196, 221] on div "check" at bounding box center [186, 257] width 56 height 179
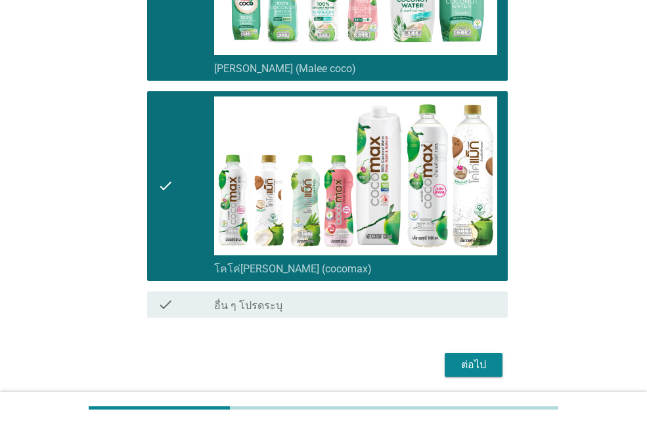
scroll to position [315, 0]
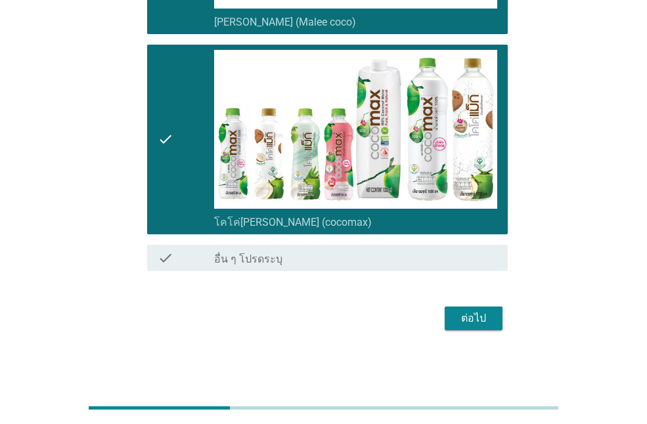
click at [487, 311] on div "ต่อไป" at bounding box center [473, 319] width 37 height 16
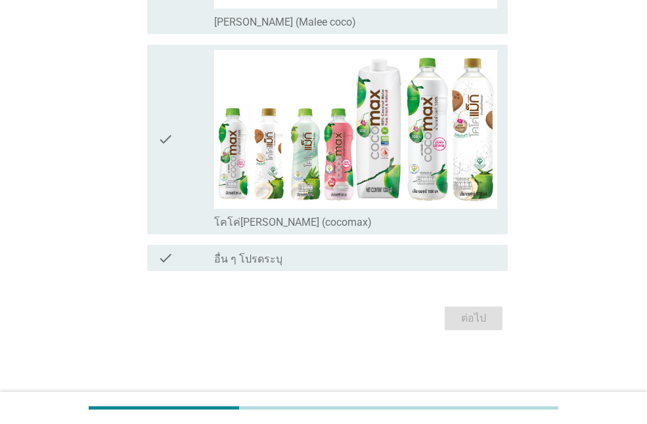
scroll to position [0, 0]
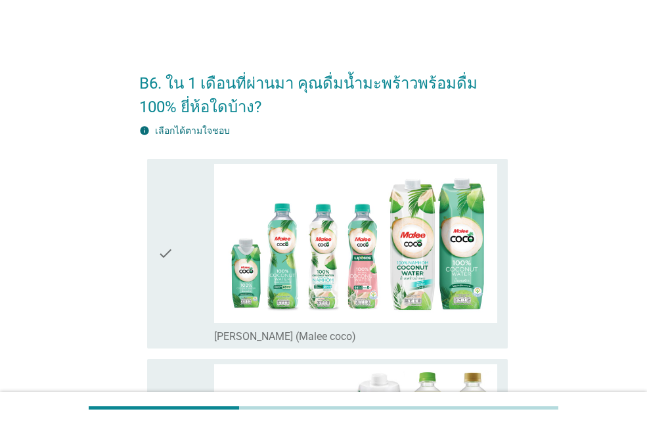
click at [177, 252] on div "check" at bounding box center [186, 253] width 56 height 179
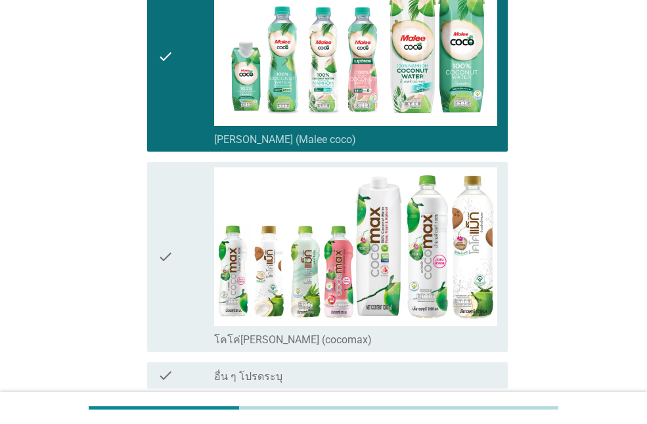
click at [177, 251] on div "check" at bounding box center [186, 257] width 56 height 179
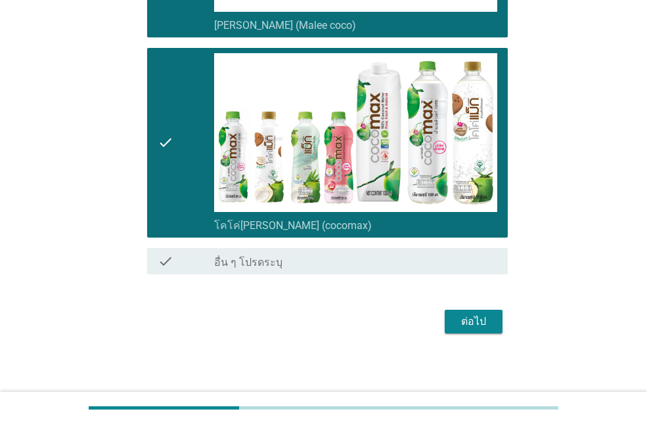
scroll to position [315, 0]
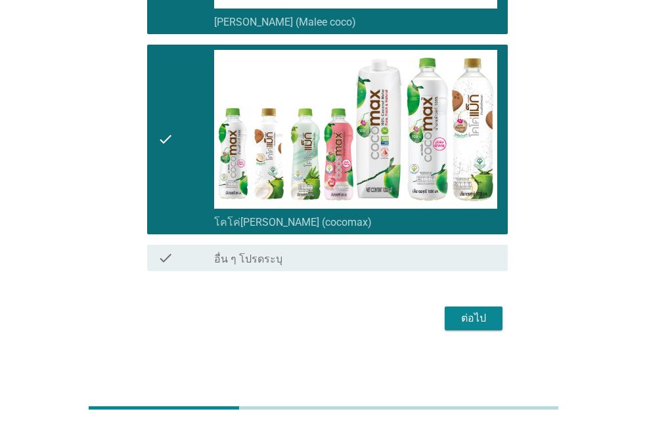
click at [462, 315] on div "ต่อไป" at bounding box center [473, 319] width 37 height 16
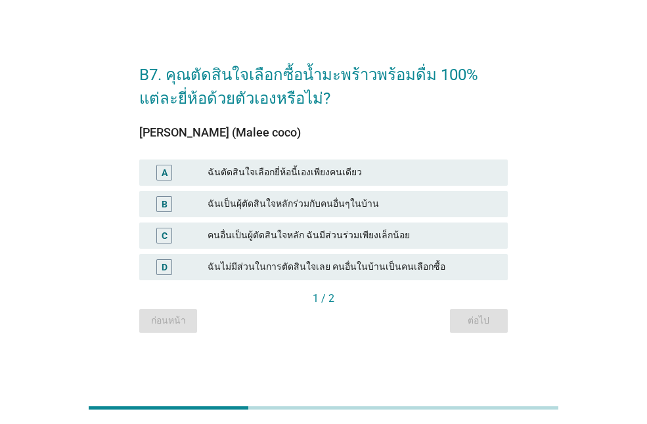
scroll to position [32, 0]
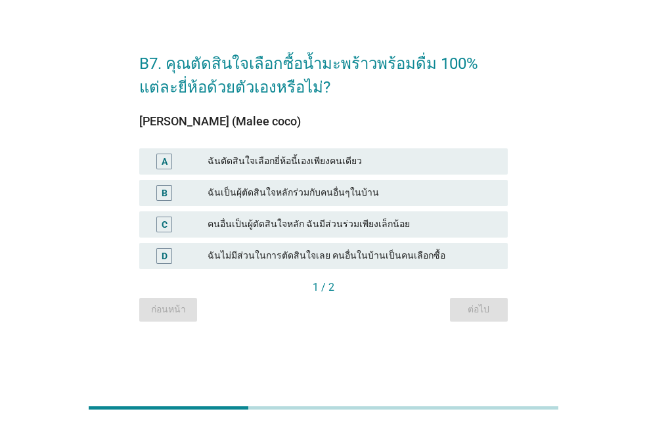
click at [360, 164] on div "ฉันตัดสินใจเลือกยี่ห้อนี้เองเพียงคนเดียว" at bounding box center [353, 162] width 290 height 16
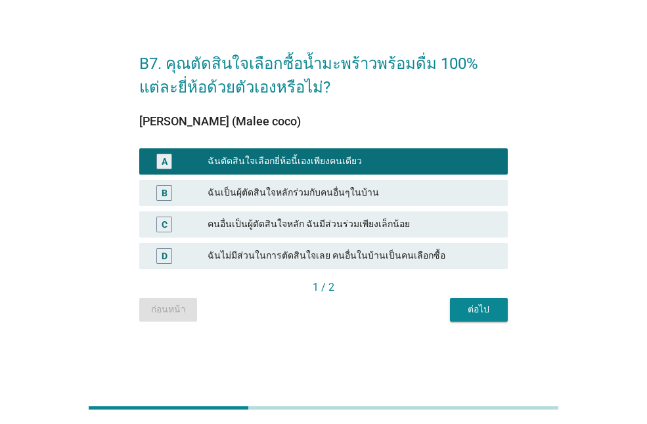
click at [499, 303] on button "ต่อไป" at bounding box center [479, 310] width 58 height 24
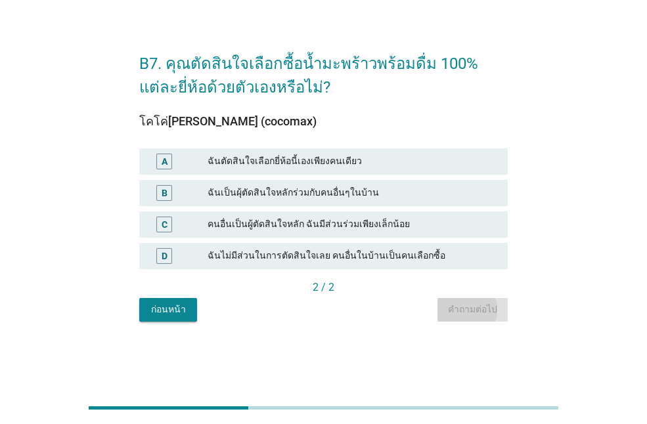
scroll to position [0, 0]
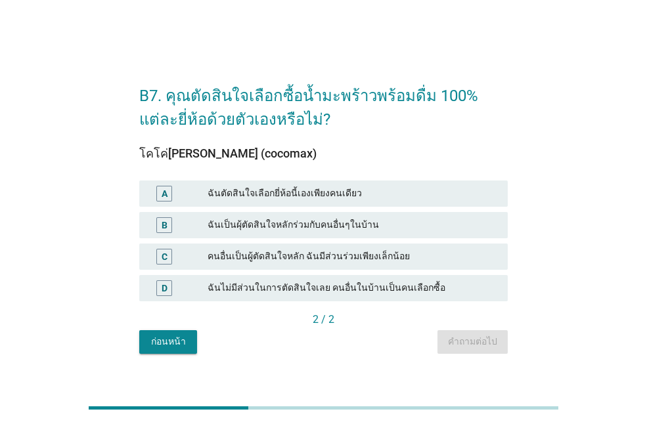
click at [378, 201] on div "ฉันตัดสินใจเลือกยี่ห้อนี้เองเพียงคนเดียว" at bounding box center [353, 194] width 290 height 16
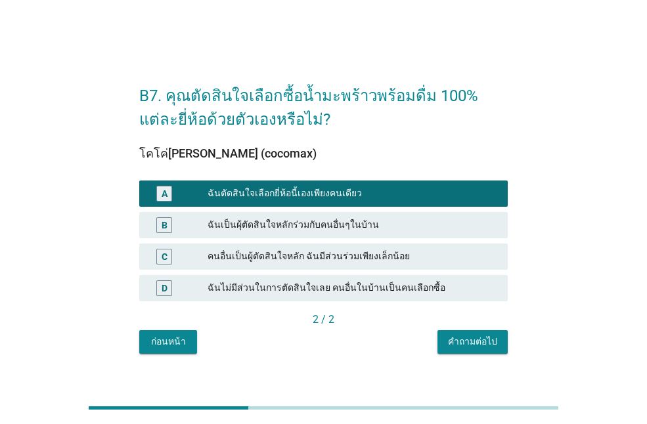
click at [481, 333] on button "คำถามต่อไป" at bounding box center [472, 342] width 70 height 24
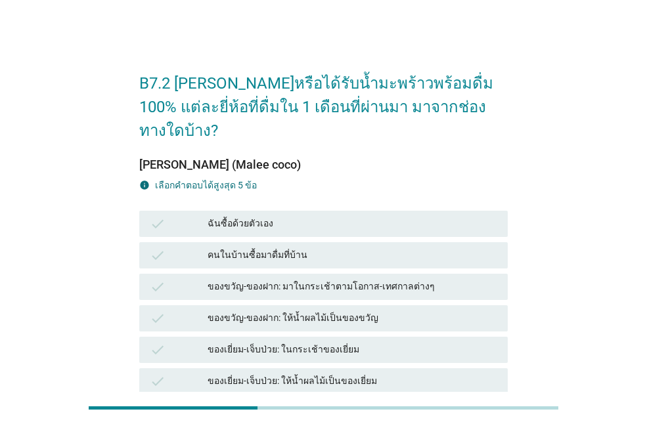
click at [291, 216] on div "ฉันซื้อด้วยตัวเอง" at bounding box center [353, 224] width 290 height 16
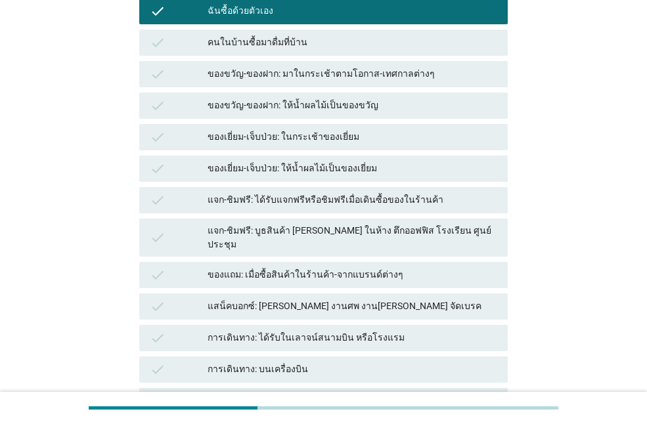
scroll to position [328, 0]
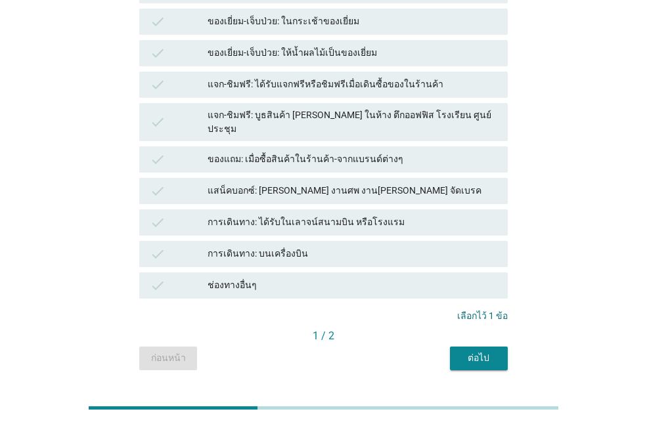
click at [474, 351] on div "ต่อไป" at bounding box center [478, 358] width 37 height 14
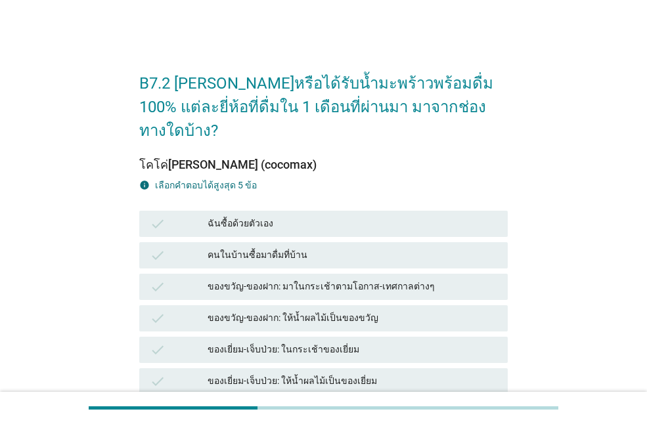
click at [312, 216] on div "ฉันซื้อด้วยตัวเอง" at bounding box center [353, 224] width 290 height 16
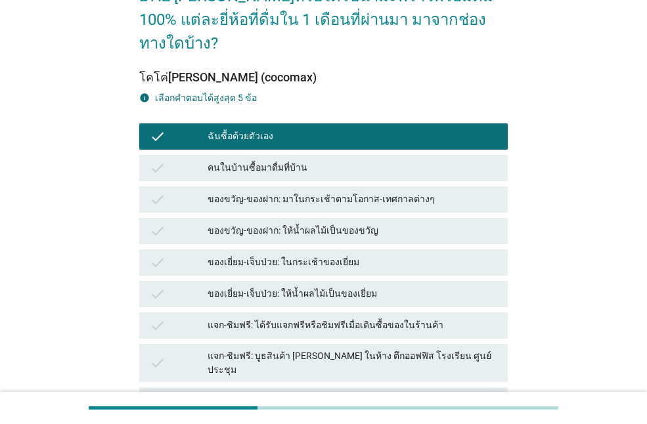
scroll to position [263, 0]
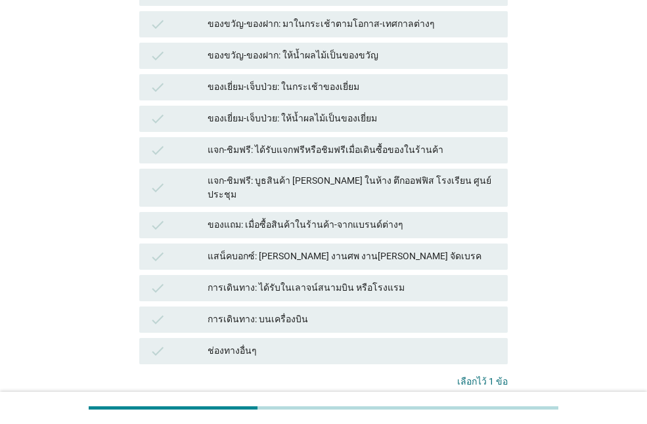
click at [485, 417] on div "คำถามต่อไป" at bounding box center [472, 424] width 49 height 14
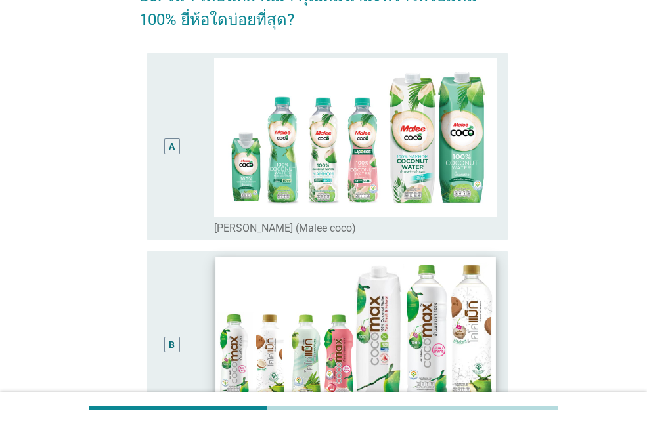
scroll to position [197, 0]
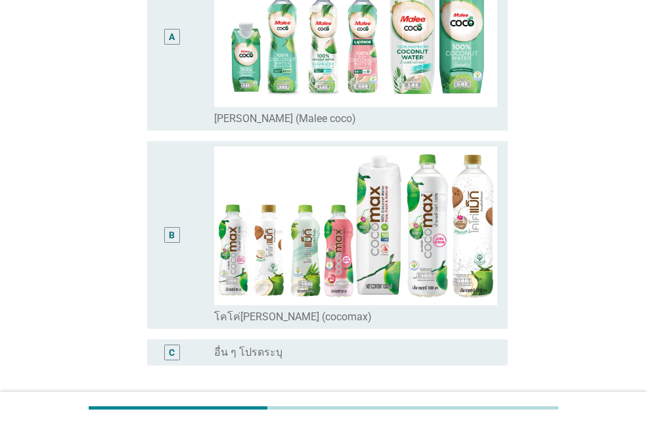
click at [192, 247] on div "B" at bounding box center [186, 234] width 56 height 177
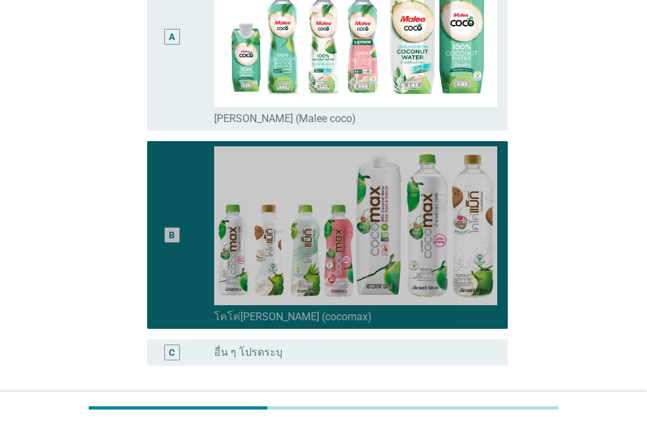
click at [194, 123] on div "A" at bounding box center [186, 36] width 56 height 177
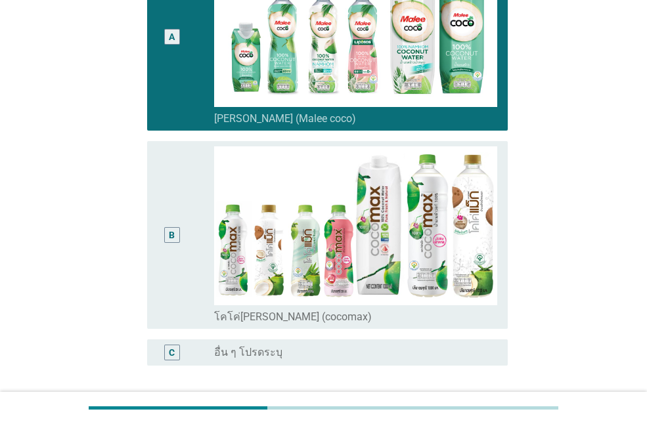
click at [192, 210] on div "B" at bounding box center [186, 234] width 56 height 177
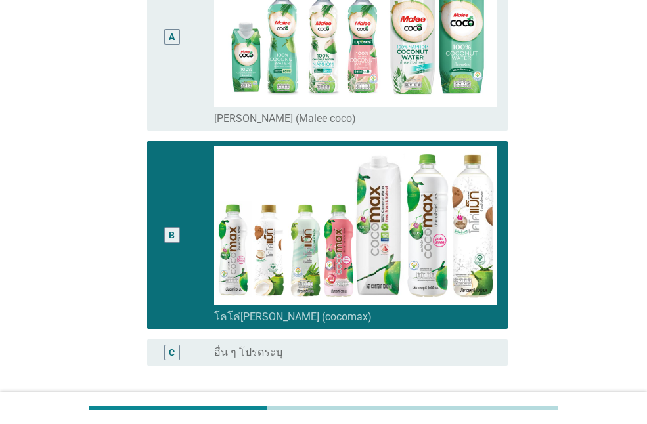
scroll to position [307, 0]
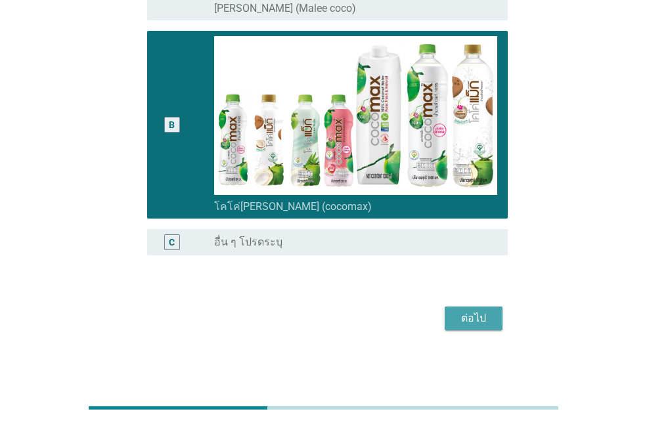
click at [482, 319] on div "ต่อไป" at bounding box center [473, 319] width 37 height 16
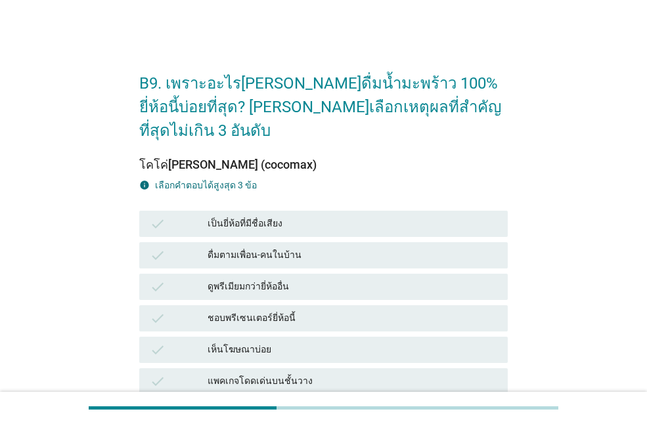
click at [275, 242] on div "check ดื่มตามเพื่อน-คนในบ้าน" at bounding box center [323, 255] width 369 height 26
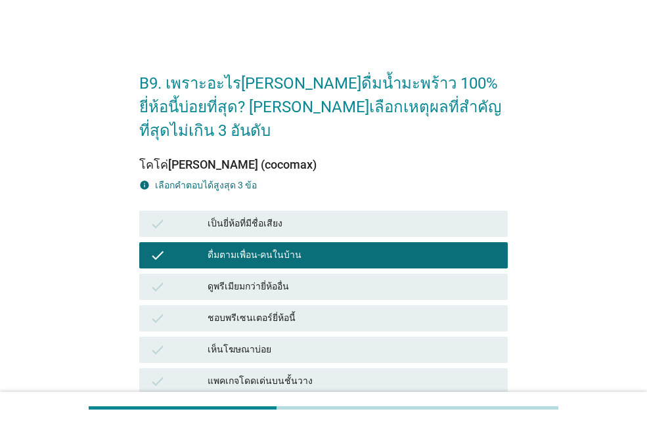
click at [279, 279] on div "ดูพรีเมียมกว่ายี่ห้ออื่น" at bounding box center [353, 287] width 290 height 16
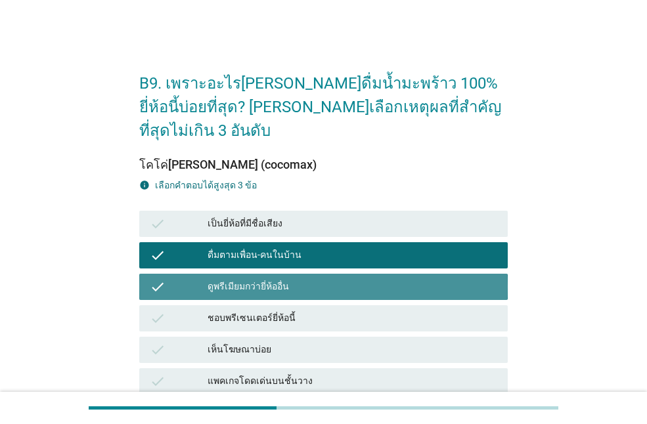
click at [286, 307] on div "check ชอบพรีเซนเตอร์ยี่ห้อนี้" at bounding box center [323, 318] width 369 height 26
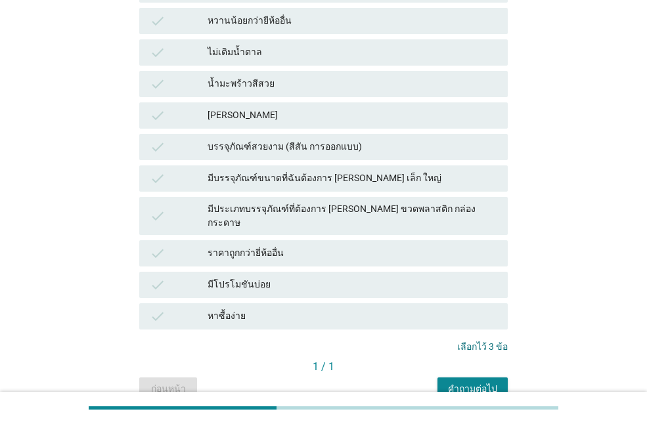
scroll to position [657, 0]
click at [495, 377] on button "คำถามต่อไป" at bounding box center [472, 389] width 70 height 24
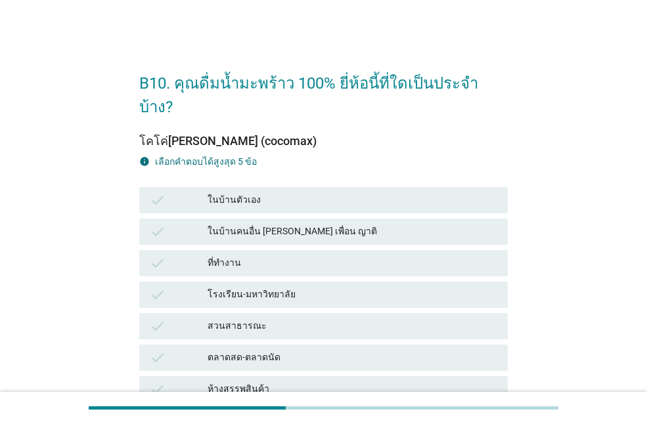
click at [296, 256] on div "ที่ทำงาน" at bounding box center [353, 264] width 290 height 16
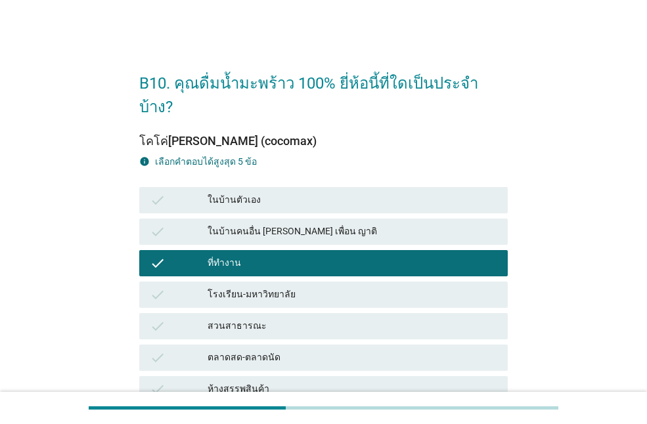
click at [295, 192] on div "ในบ้านตัวเอง" at bounding box center [353, 200] width 290 height 16
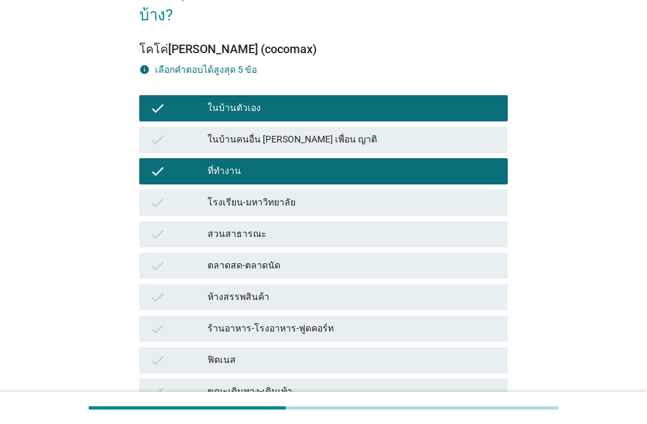
scroll to position [263, 0]
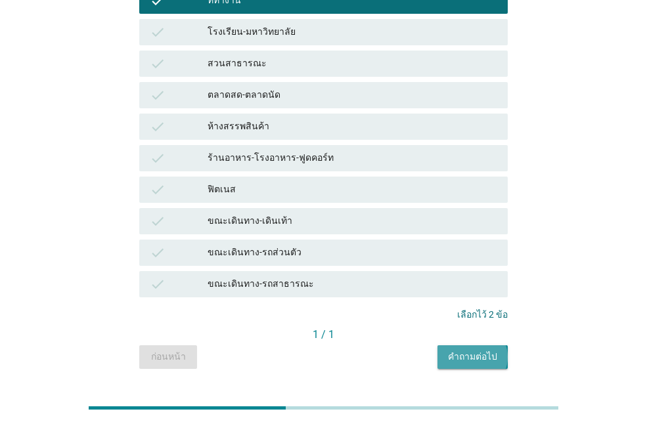
click at [466, 346] on button "คำถามต่อไป" at bounding box center [472, 358] width 70 height 24
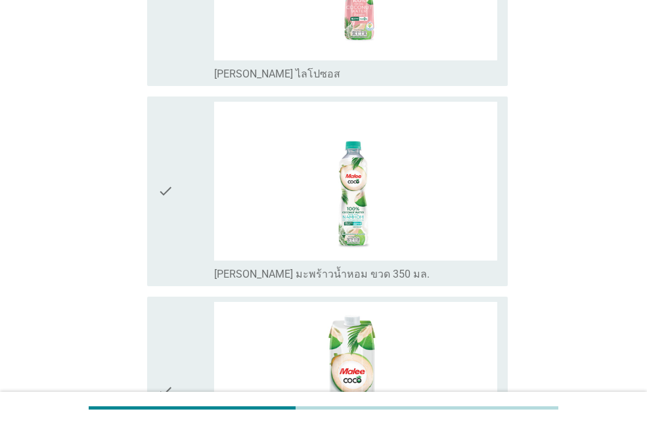
scroll to position [526, 0]
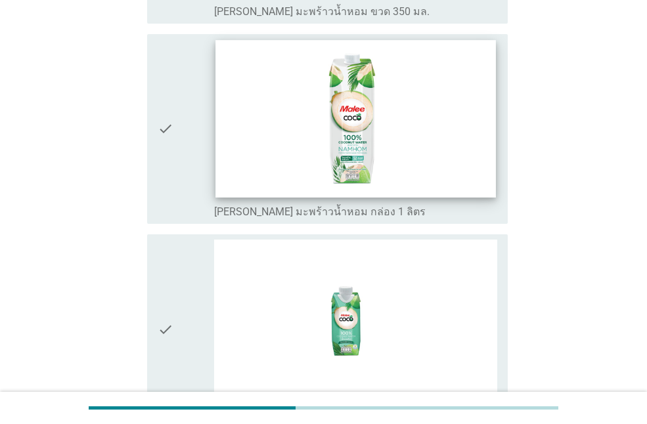
click at [271, 158] on img at bounding box center [355, 119] width 280 height 158
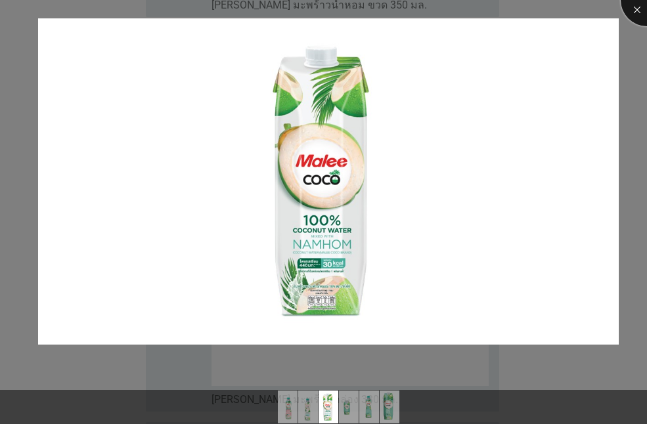
click at [640, 14] on div at bounding box center [647, 0] width 53 height 53
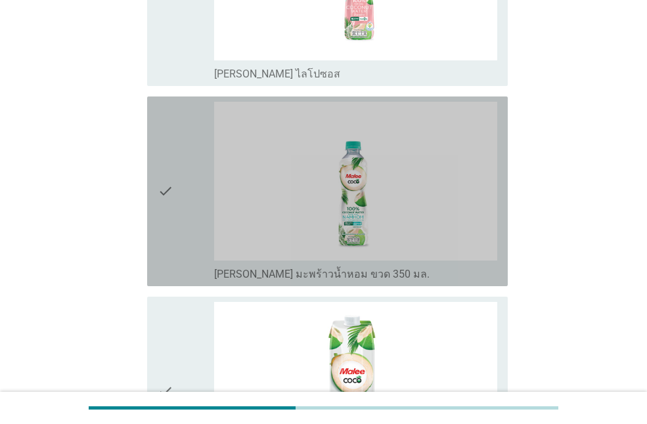
click at [170, 185] on icon "check" at bounding box center [166, 191] width 16 height 179
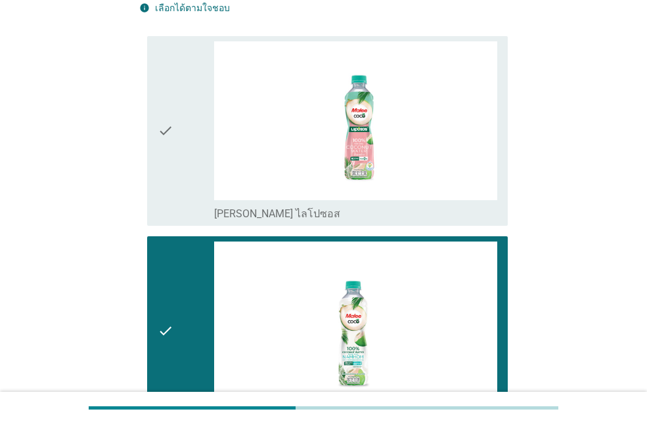
scroll to position [0, 0]
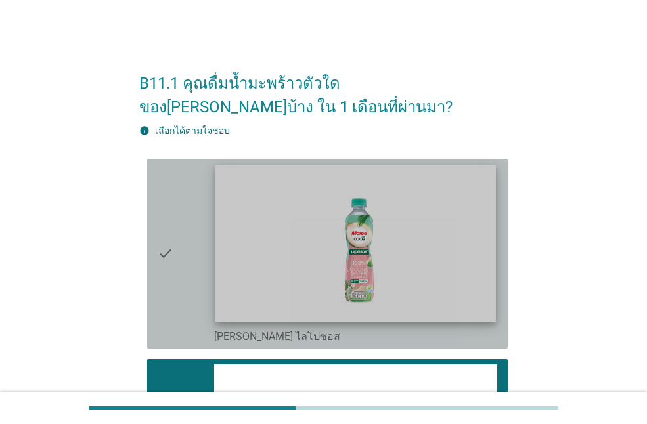
drag, startPoint x: 179, startPoint y: 229, endPoint x: 256, endPoint y: 243, distance: 77.4
click at [180, 230] on div "check" at bounding box center [186, 253] width 56 height 179
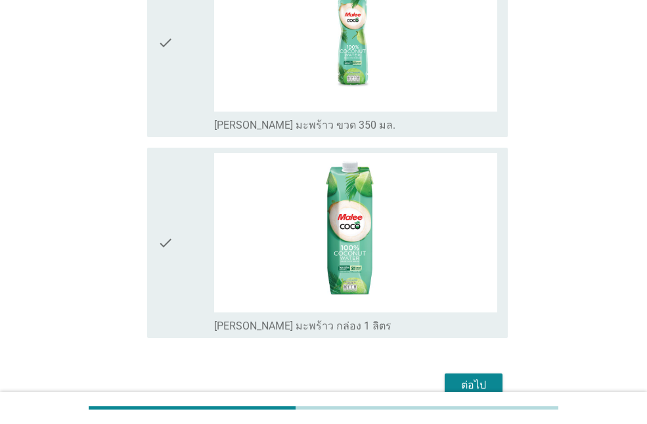
scroll to position [1080, 0]
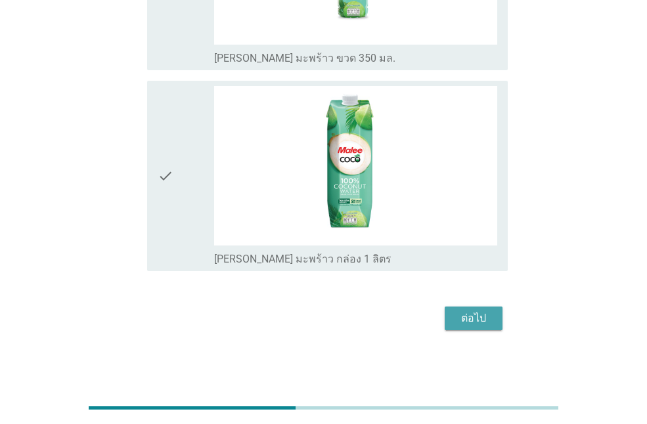
click at [481, 326] on button "ต่อไป" at bounding box center [474, 319] width 58 height 24
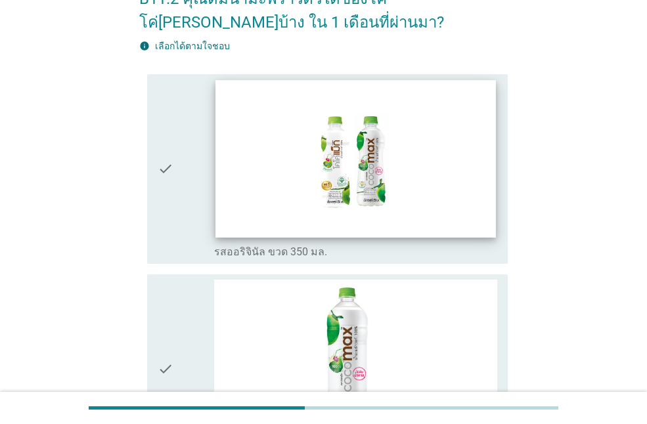
scroll to position [197, 0]
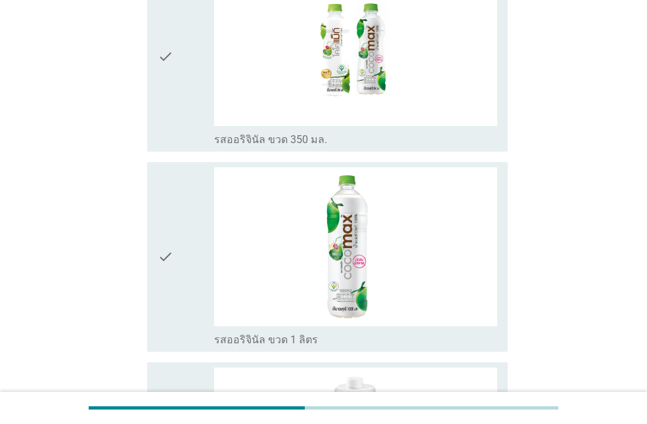
click at [196, 242] on div "check" at bounding box center [186, 257] width 56 height 179
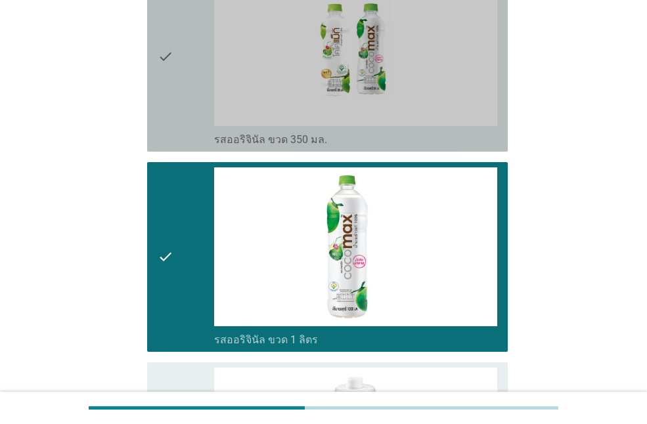
click at [181, 99] on div "check" at bounding box center [186, 56] width 56 height 179
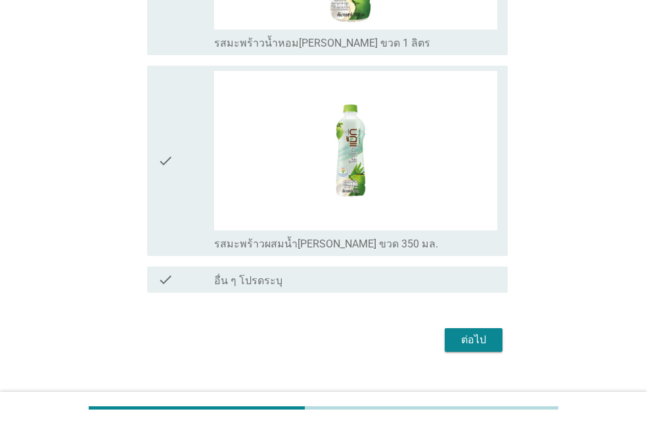
scroll to position [1117, 0]
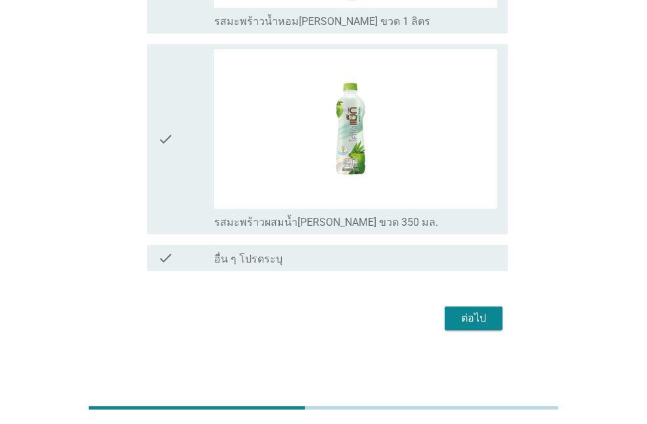
click at [453, 321] on button "ต่อไป" at bounding box center [474, 319] width 58 height 24
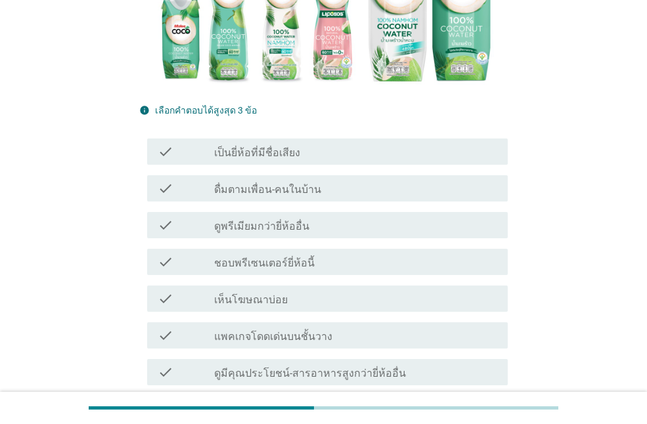
scroll to position [263, 0]
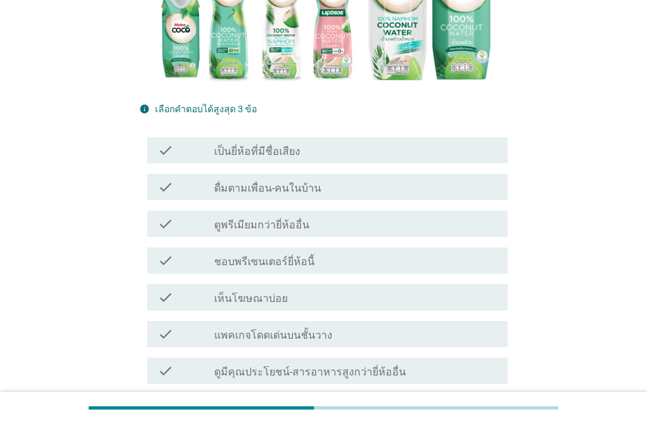
click at [171, 143] on icon "check" at bounding box center [166, 151] width 16 height 16
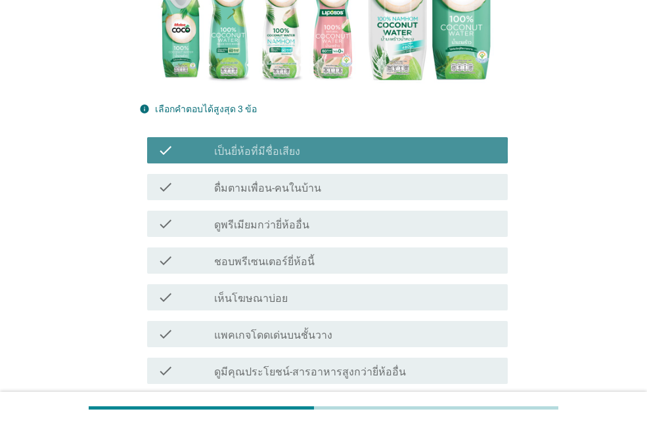
click at [171, 253] on icon "check" at bounding box center [166, 261] width 16 height 16
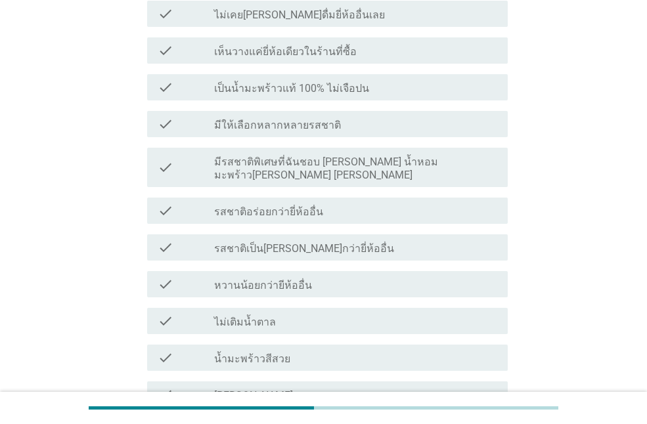
click at [183, 203] on div "check" at bounding box center [186, 211] width 56 height 16
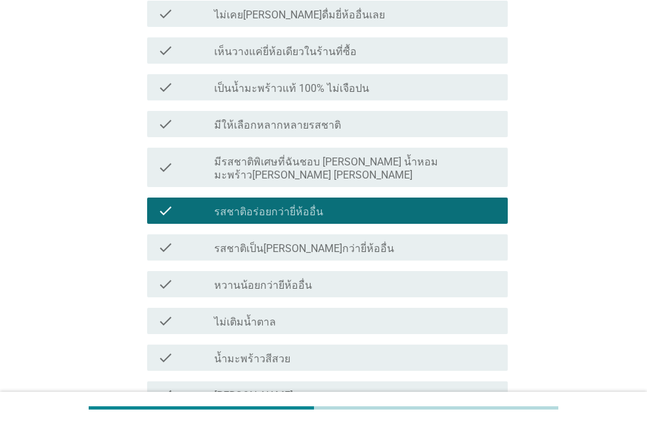
scroll to position [985, 0]
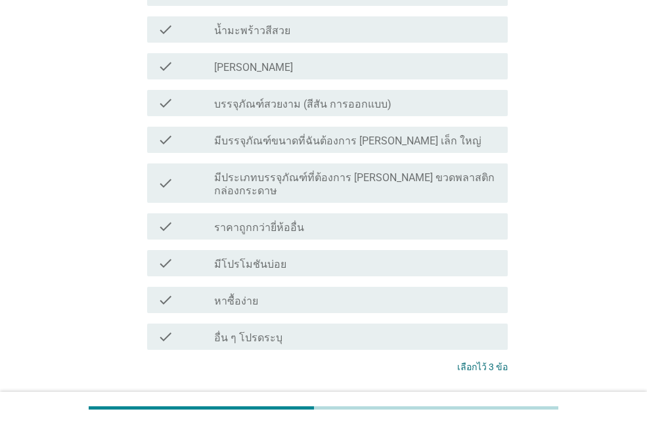
click at [489, 409] on div "ต่อไป" at bounding box center [473, 417] width 37 height 16
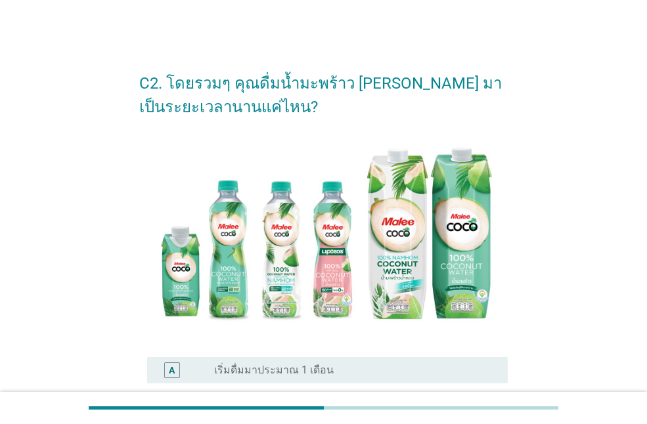
scroll to position [263, 0]
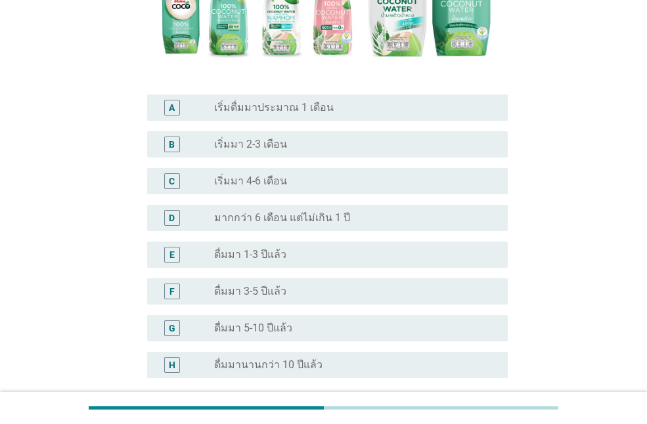
click at [174, 187] on div "C" at bounding box center [172, 181] width 6 height 14
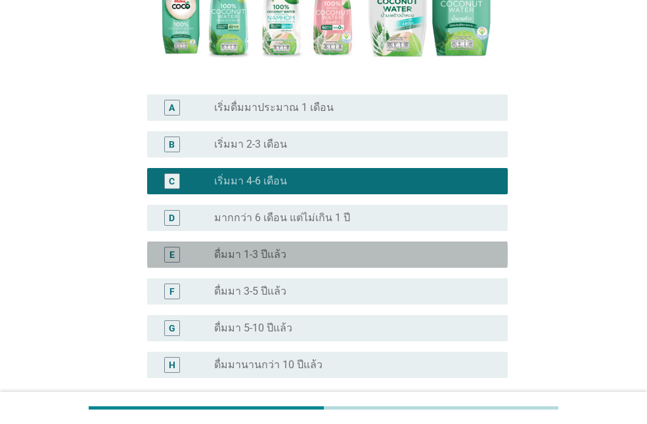
click at [175, 256] on div "E" at bounding box center [172, 255] width 16 height 16
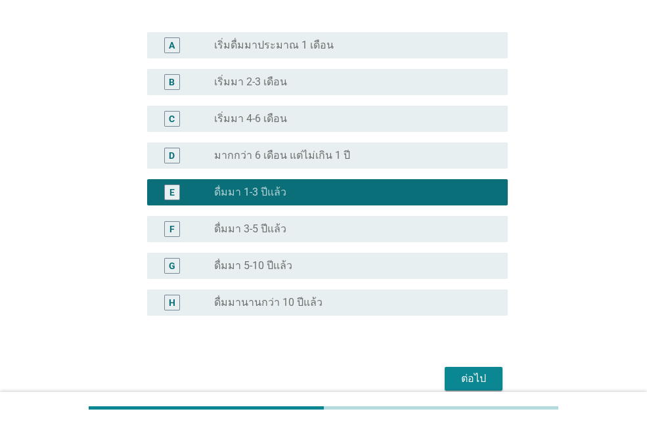
scroll to position [386, 0]
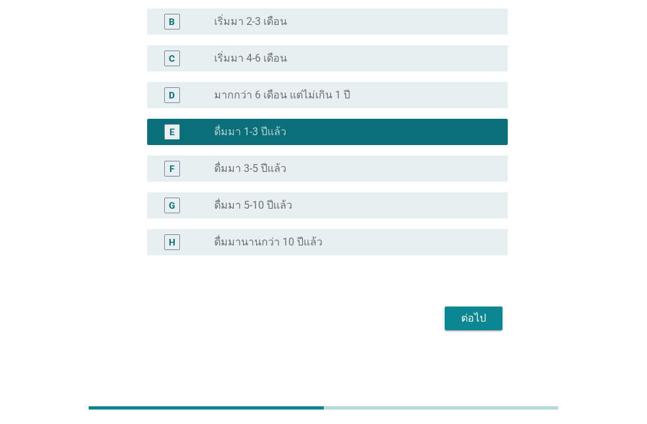
click at [499, 328] on button "ต่อไป" at bounding box center [474, 319] width 58 height 24
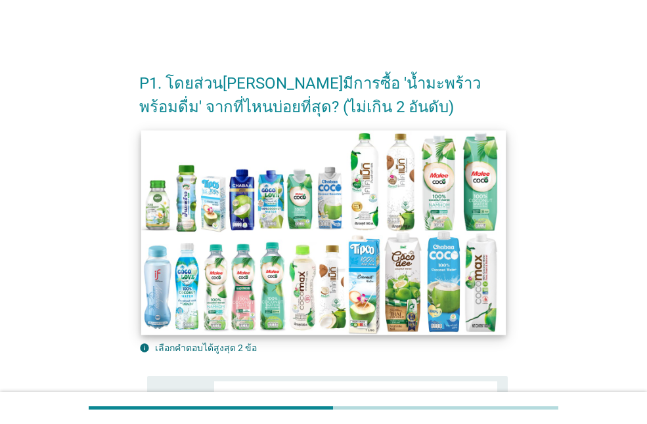
scroll to position [328, 0]
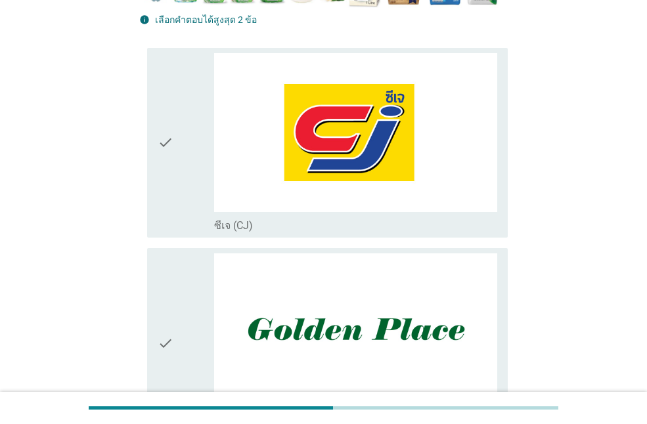
click at [188, 183] on div "check" at bounding box center [186, 142] width 56 height 179
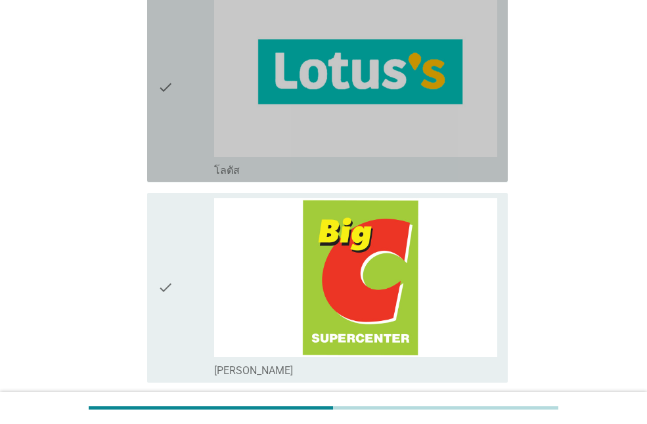
click at [182, 102] on div "check" at bounding box center [186, 86] width 56 height 179
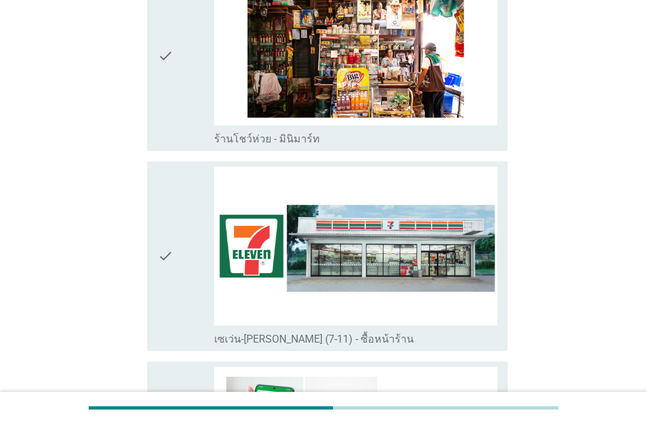
click at [179, 236] on div "check" at bounding box center [186, 256] width 56 height 179
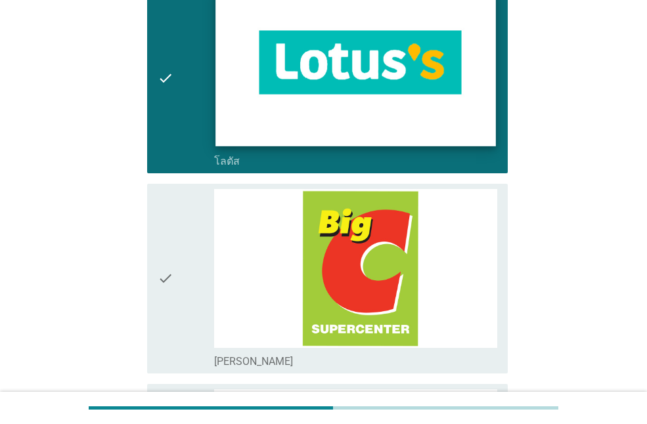
scroll to position [842, 0]
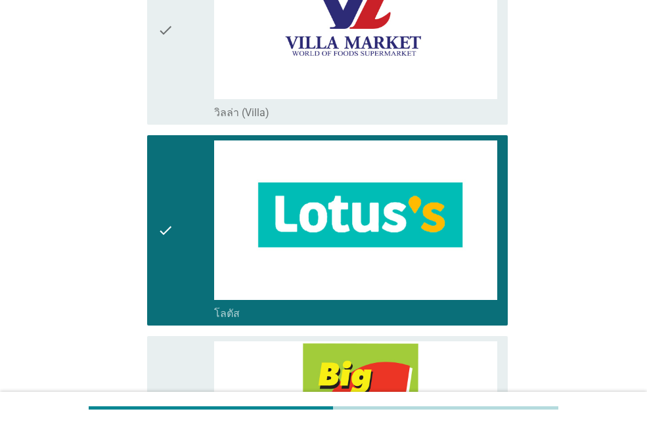
click at [188, 221] on div "check" at bounding box center [186, 230] width 56 height 179
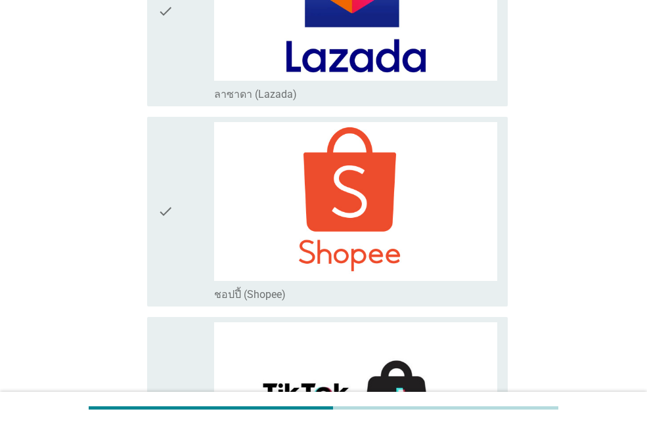
scroll to position [3798, 0]
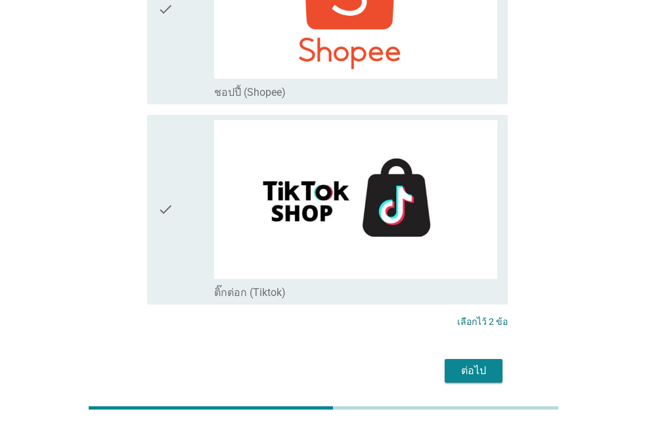
click at [479, 363] on div "ต่อไป" at bounding box center [473, 371] width 37 height 16
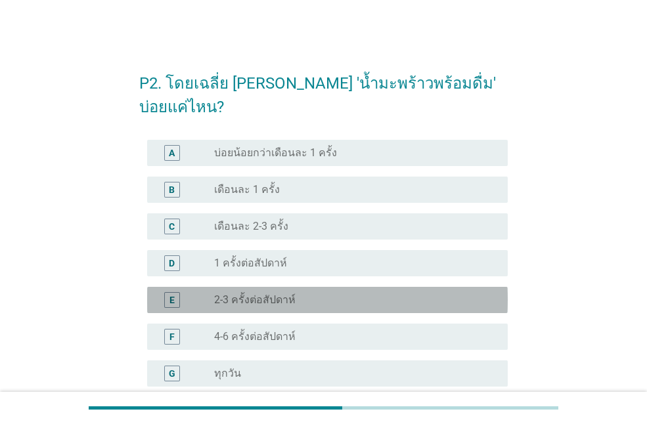
click at [406, 294] on div "radio_button_unchecked 2-3 ครั้งต่อสัปดาห์" at bounding box center [350, 300] width 273 height 13
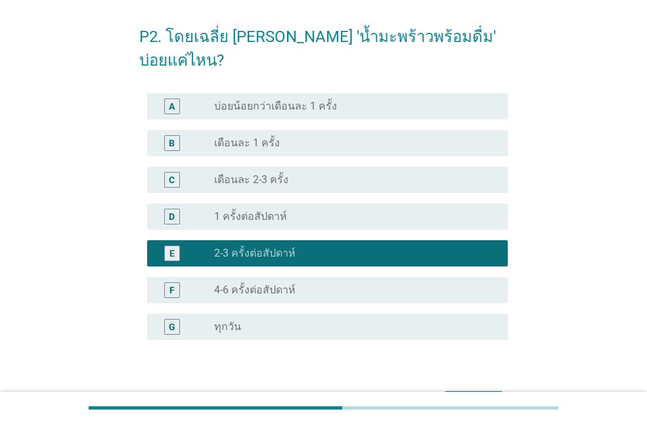
scroll to position [108, 0]
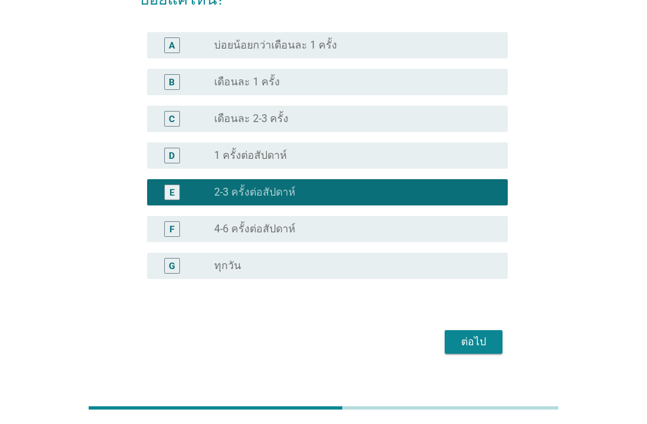
click at [476, 334] on div "ต่อไป" at bounding box center [473, 342] width 37 height 16
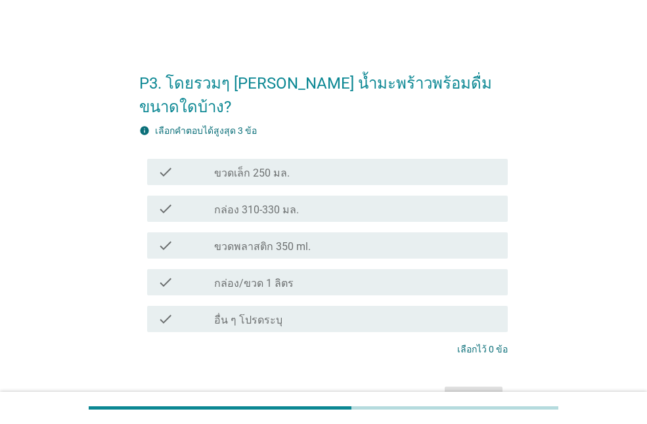
click at [315, 201] on div "check_box_outline_blank กล่อง 310-330 มล." at bounding box center [355, 209] width 283 height 16
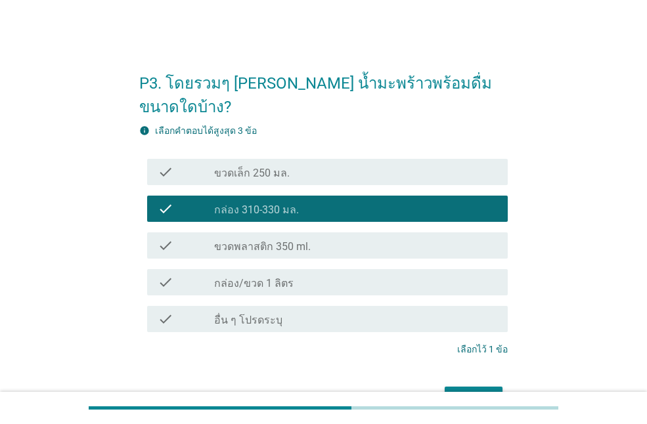
click at [485, 391] on div "ต่อไป" at bounding box center [473, 399] width 37 height 16
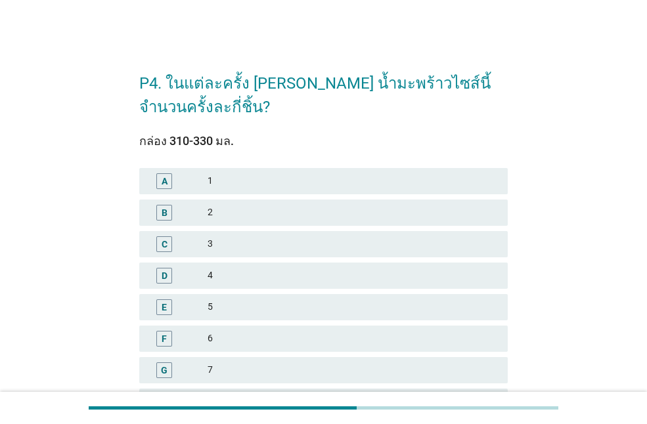
click at [256, 281] on div "4" at bounding box center [353, 276] width 290 height 16
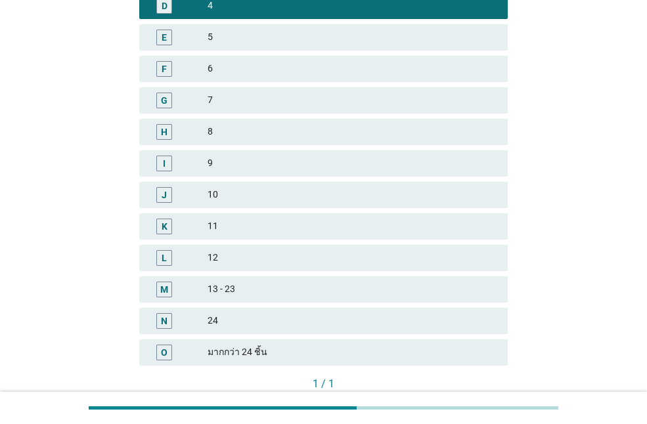
scroll to position [354, 0]
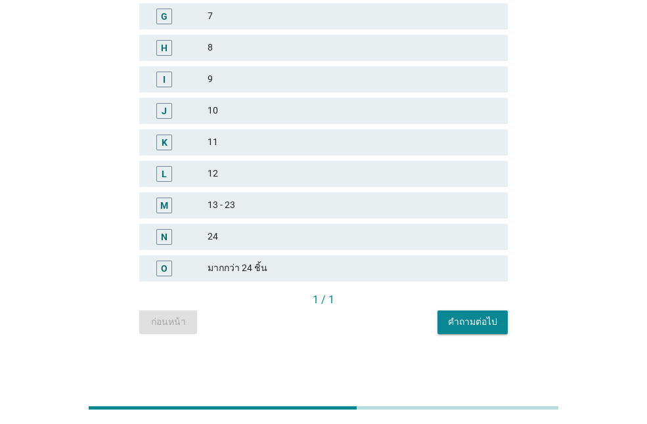
click at [486, 331] on button "คำถามต่อไป" at bounding box center [472, 323] width 70 height 24
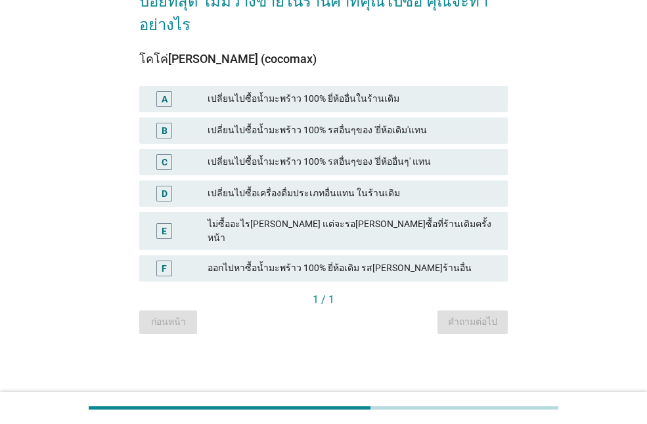
scroll to position [0, 0]
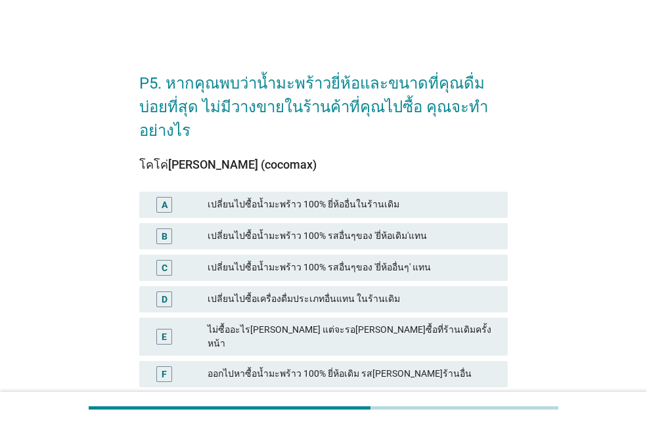
click at [358, 197] on div "เปลี่ยนไปซื้อน้ำมะพร้าว 100% ยี่ห้ออื่นในร้านเดิม" at bounding box center [353, 205] width 290 height 16
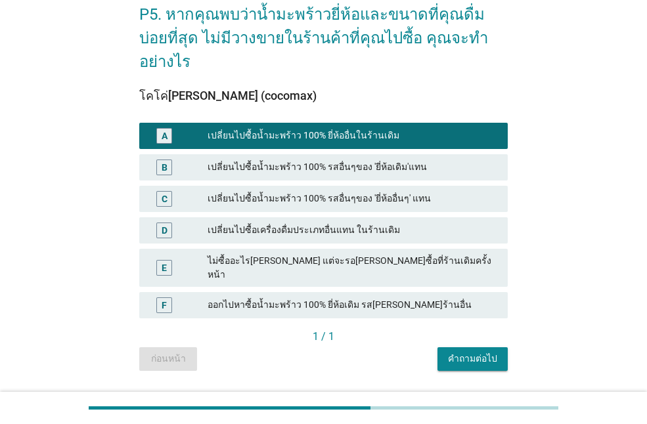
scroll to position [70, 0]
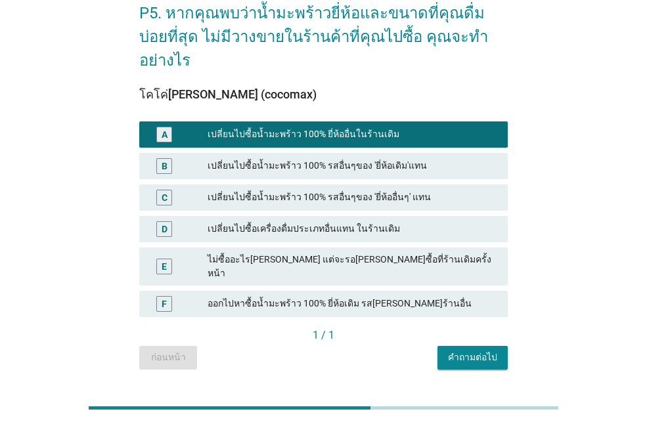
click at [415, 296] on div "ออกไปหาซื้อน้ำมะพร้าว 100% ยี่ห้อเดิม รส[PERSON_NAME]ร้านอื่น" at bounding box center [353, 304] width 290 height 16
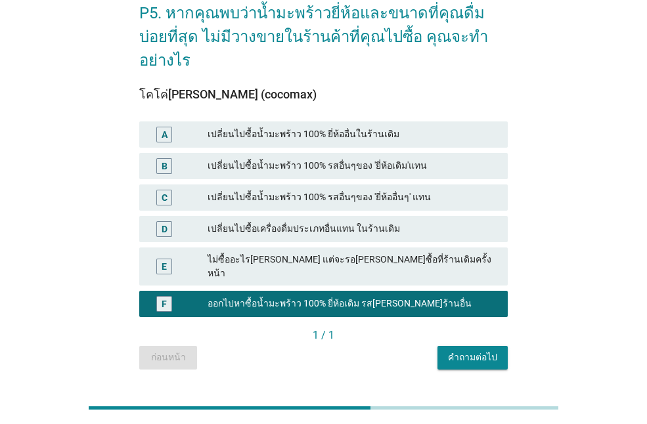
click at [474, 346] on button "คำถามต่อไป" at bounding box center [472, 358] width 70 height 24
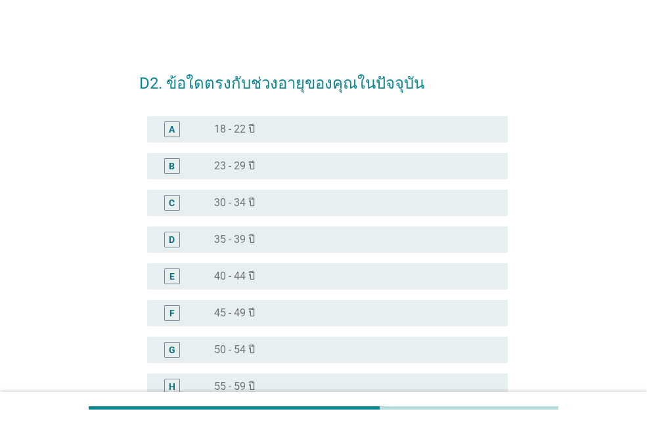
click at [291, 208] on div "radio_button_unchecked 30 - 34 ปี" at bounding box center [350, 202] width 273 height 13
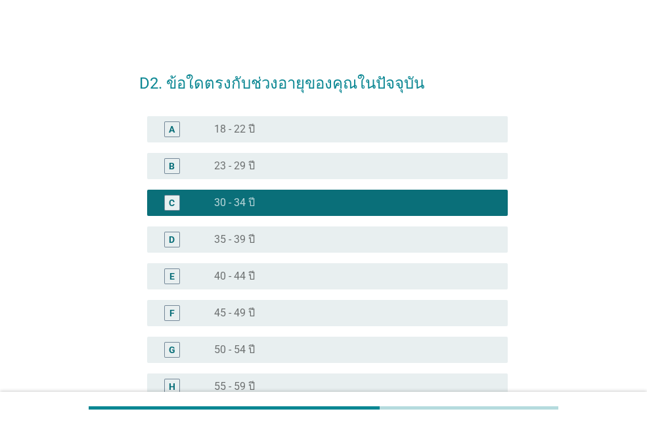
scroll to position [181, 0]
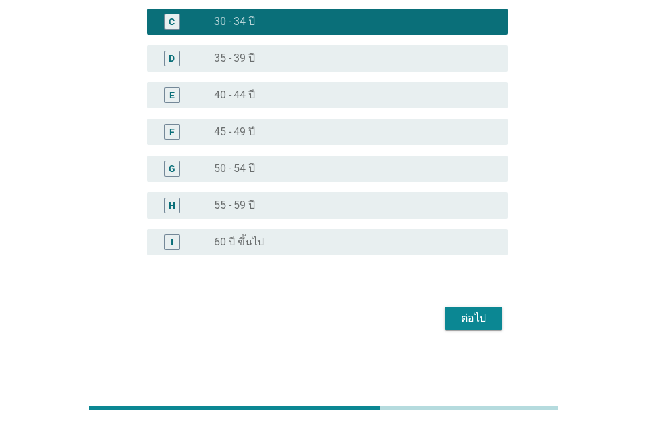
click at [491, 320] on div "ต่อไป" at bounding box center [473, 319] width 37 height 16
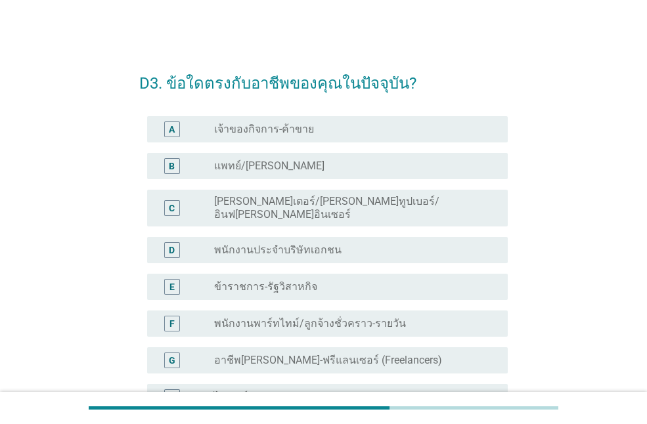
click at [379, 282] on div "radio_button_unchecked ข้าราชการ-รัฐวิสาหกิจ" at bounding box center [350, 286] width 273 height 13
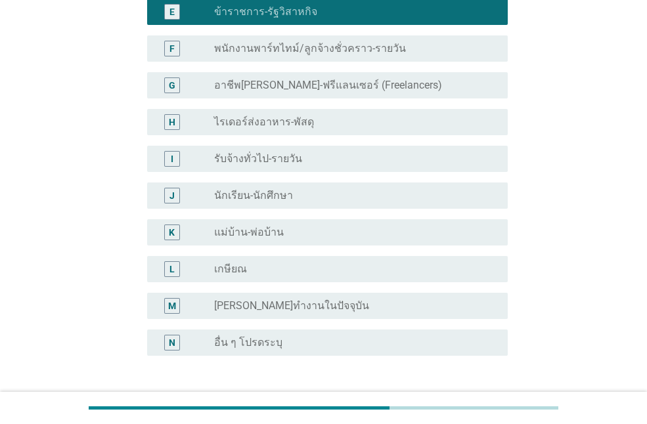
scroll to position [365, 0]
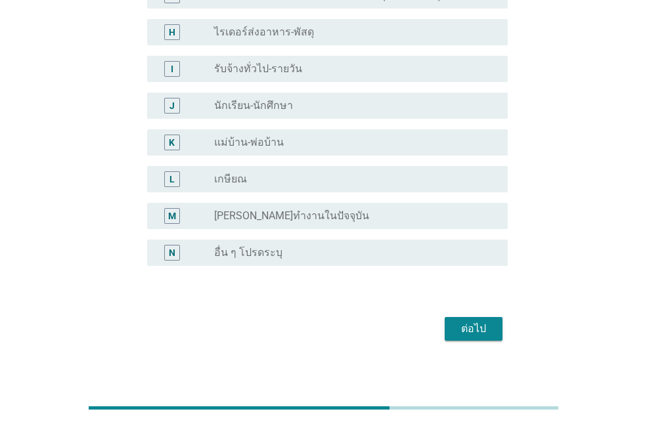
click at [478, 323] on div "ต่อไป" at bounding box center [473, 329] width 37 height 16
